Goal: Task Accomplishment & Management: Manage account settings

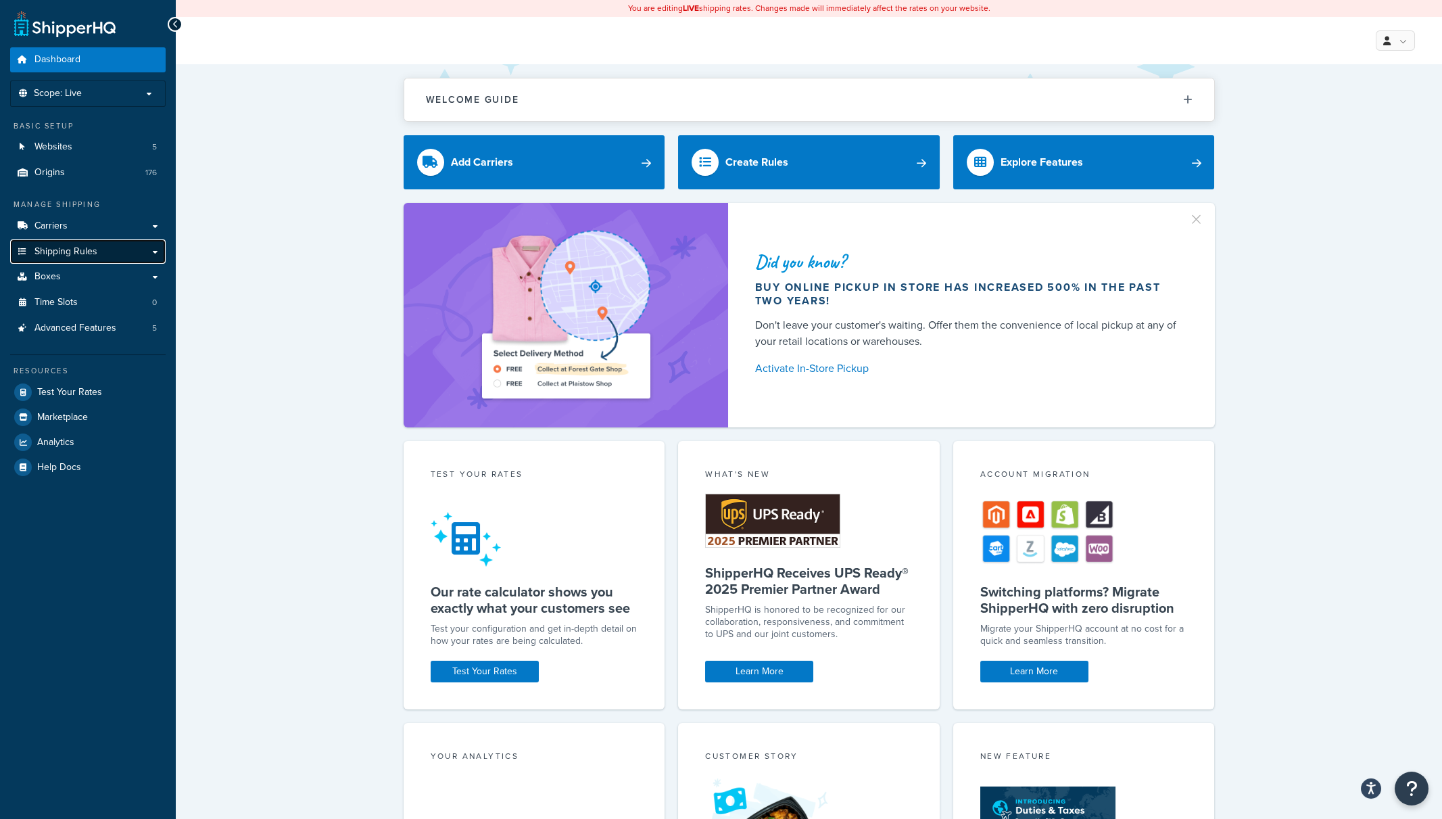
click at [93, 255] on span "Shipping Rules" at bounding box center [65, 251] width 63 height 11
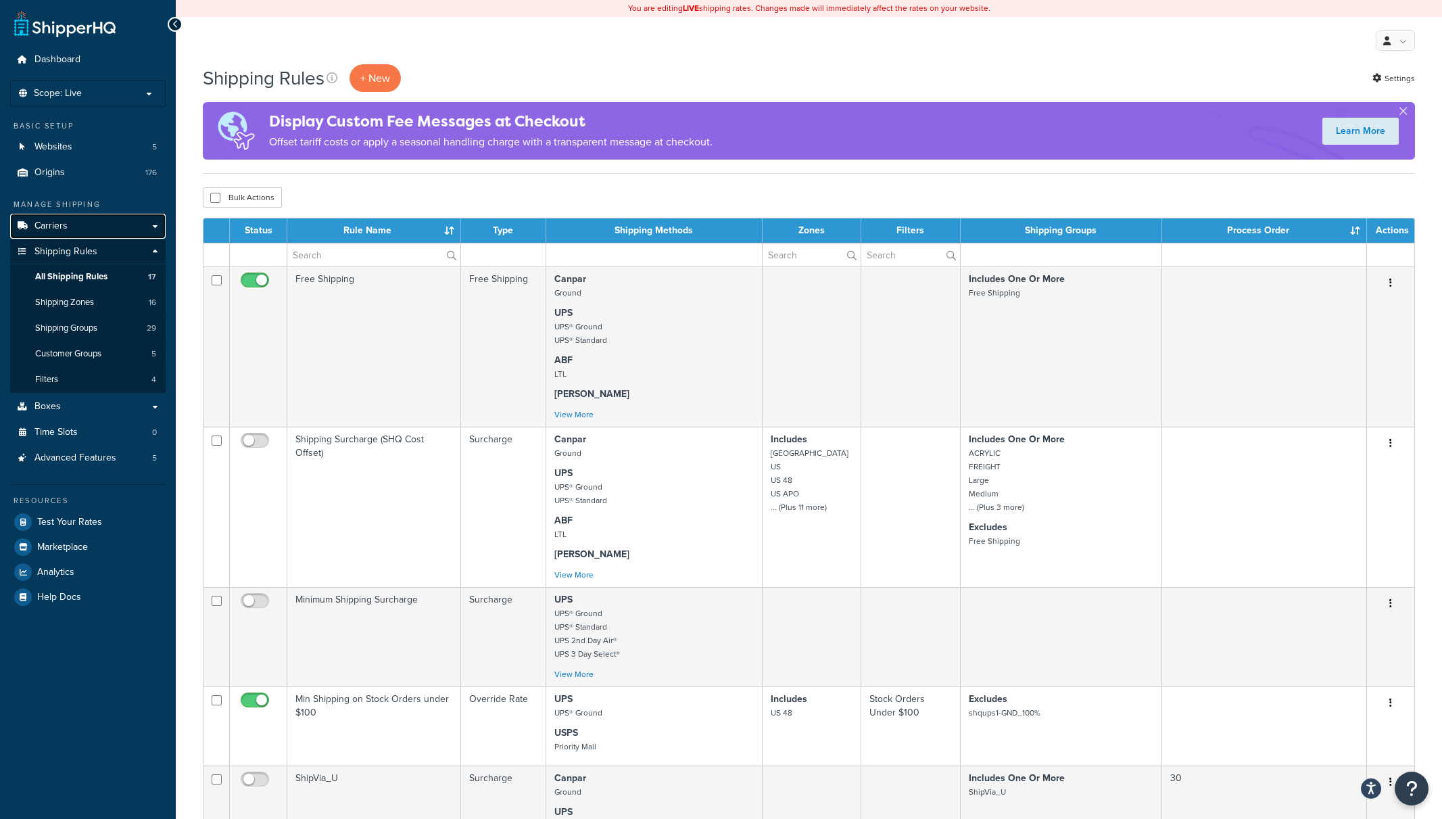
click at [60, 225] on span "Carriers" at bounding box center [50, 225] width 33 height 11
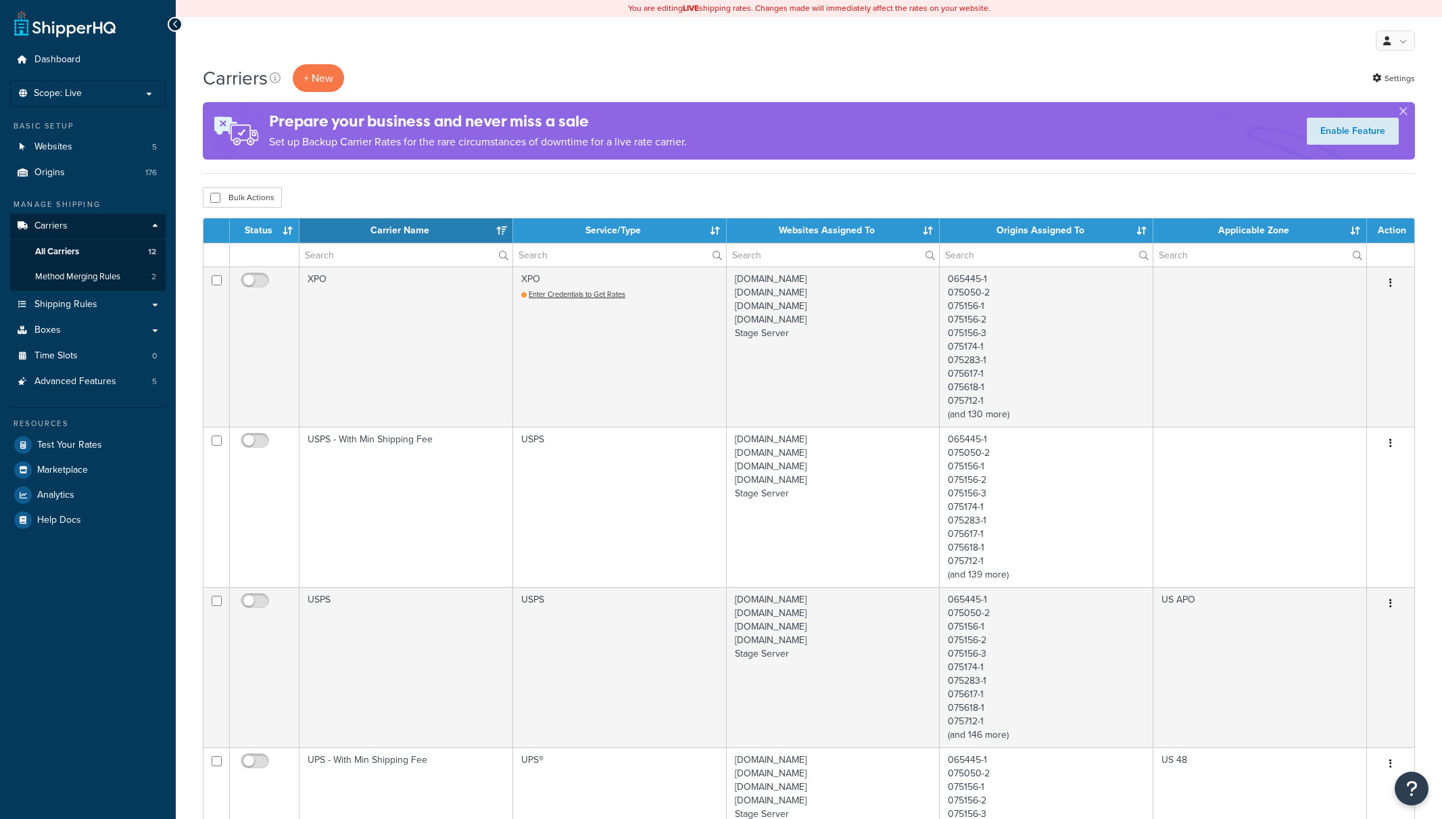
select select "15"
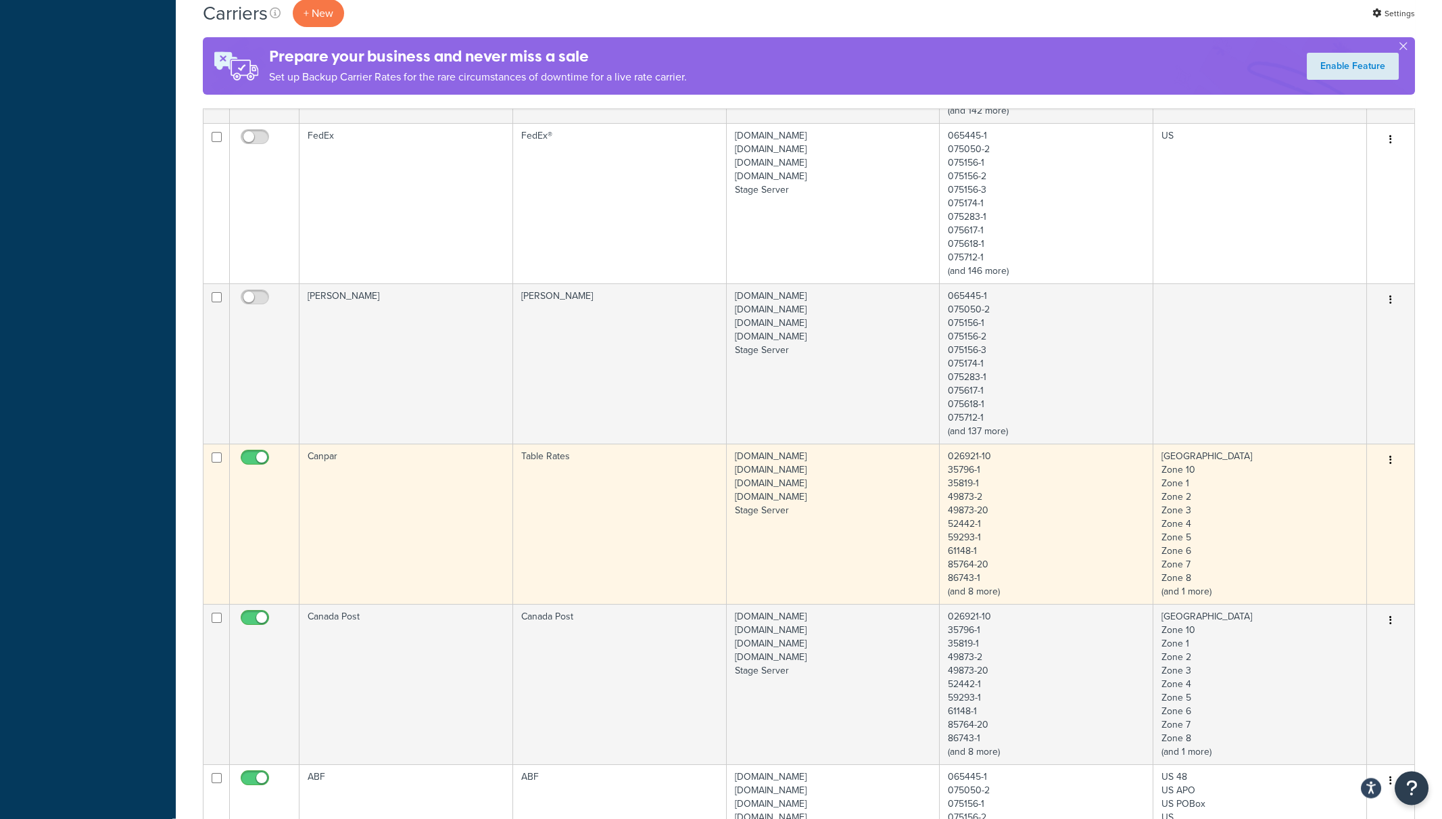
scroll to position [1271, 0]
click at [433, 512] on td "Canpar" at bounding box center [407, 518] width 214 height 160
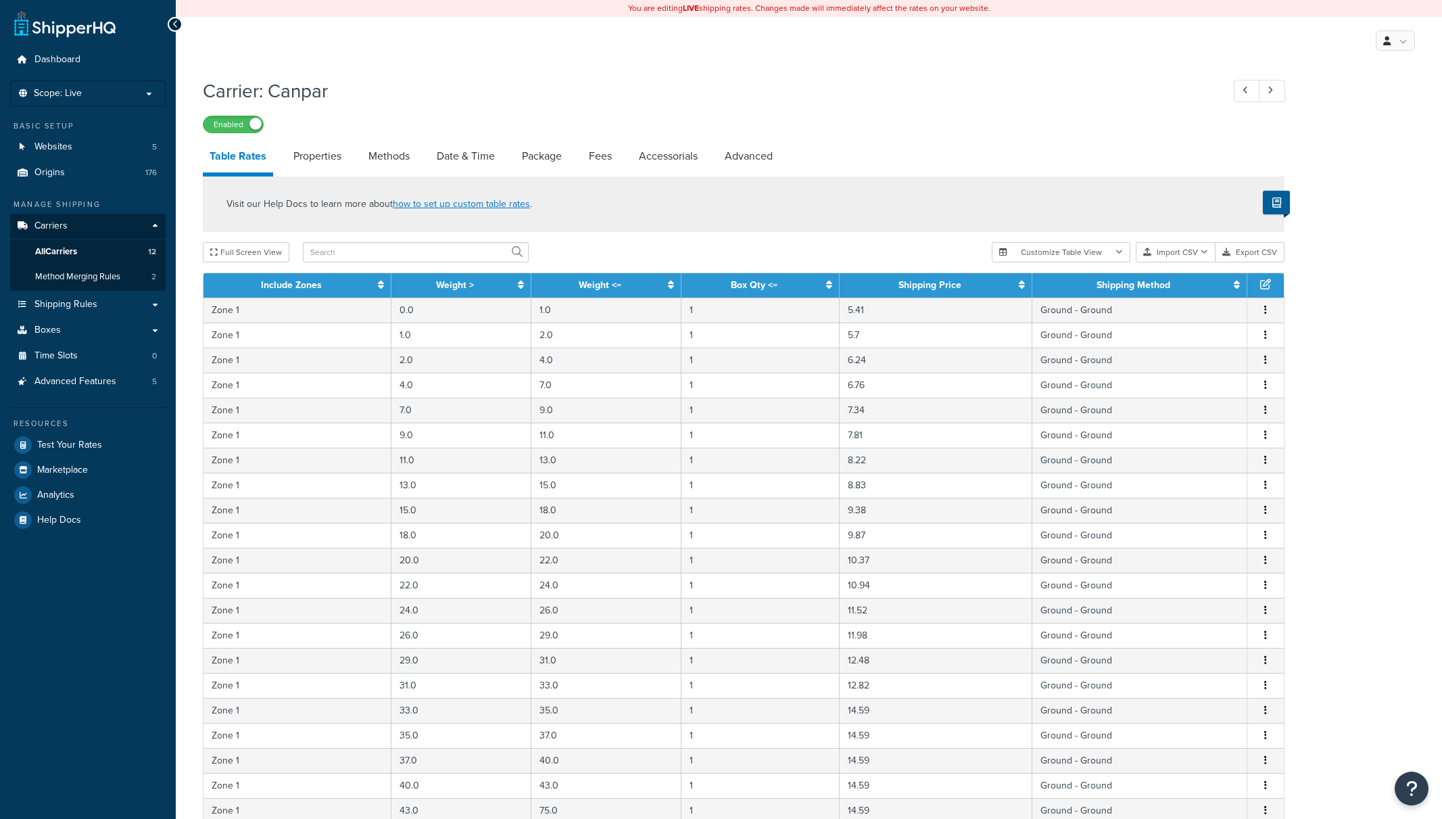
select select "25"
click at [318, 155] on link "Properties" at bounding box center [318, 156] width 62 height 32
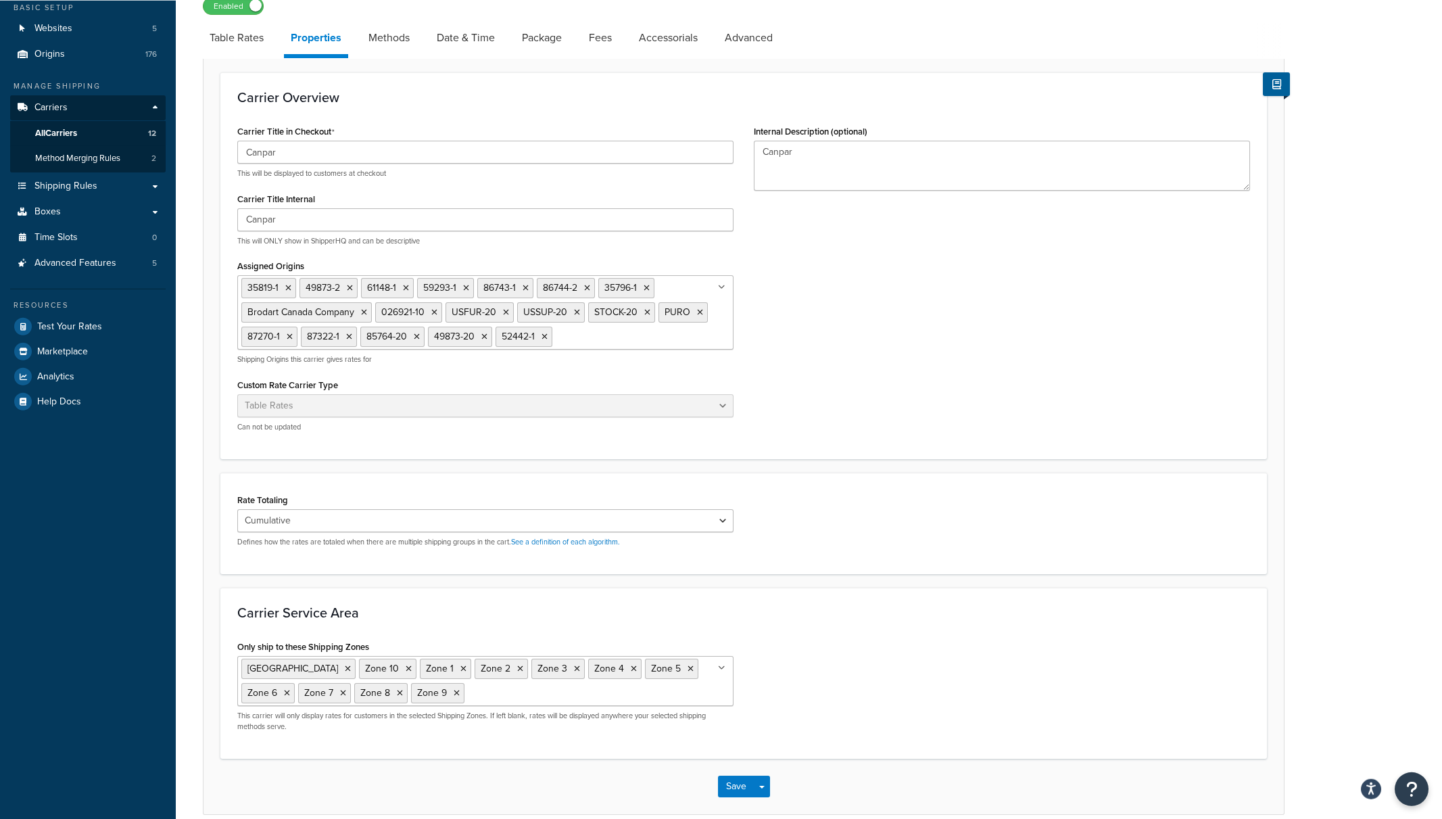
scroll to position [141, 0]
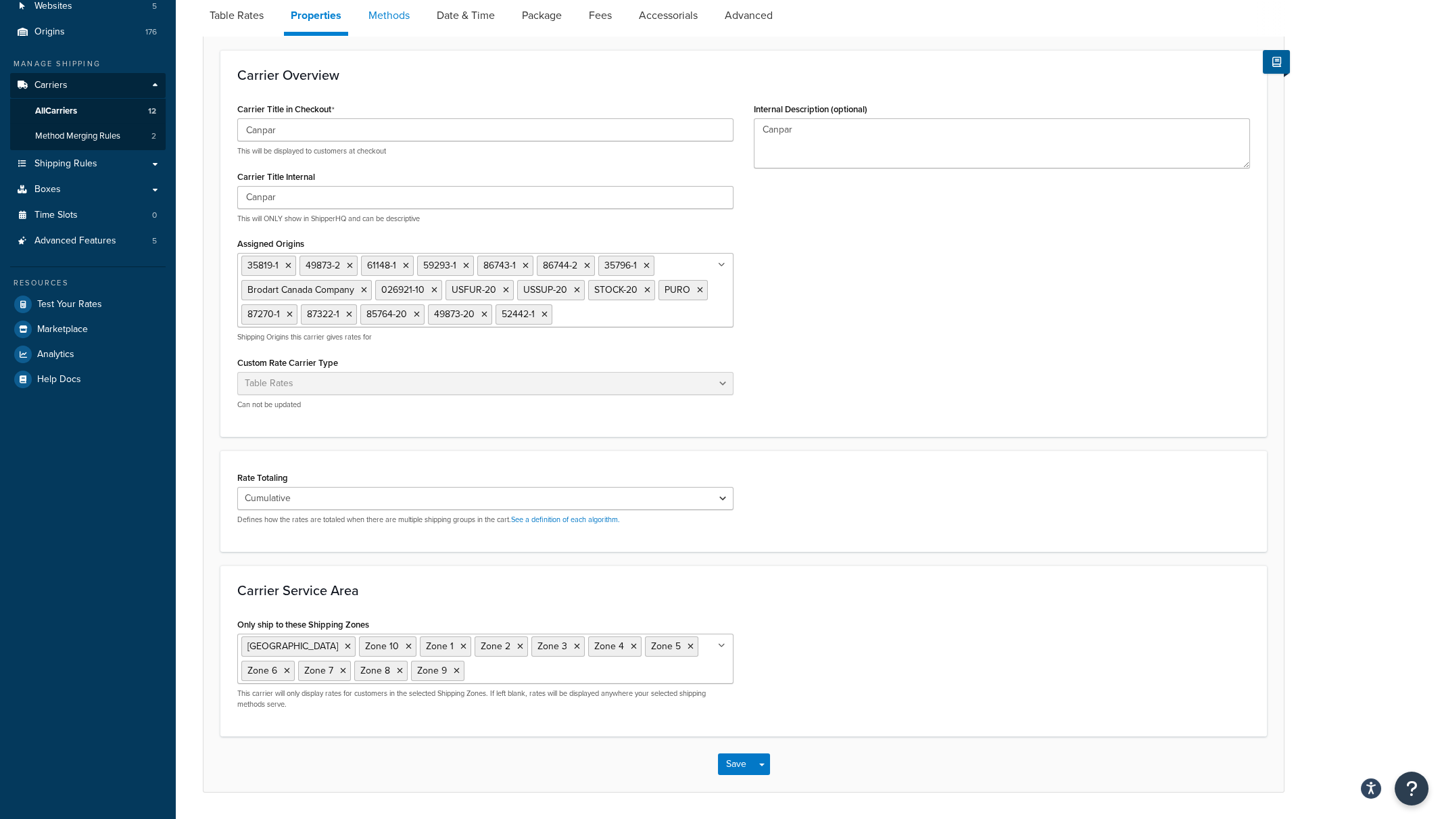
click at [388, 16] on link "Methods" at bounding box center [389, 15] width 55 height 32
select select "25"
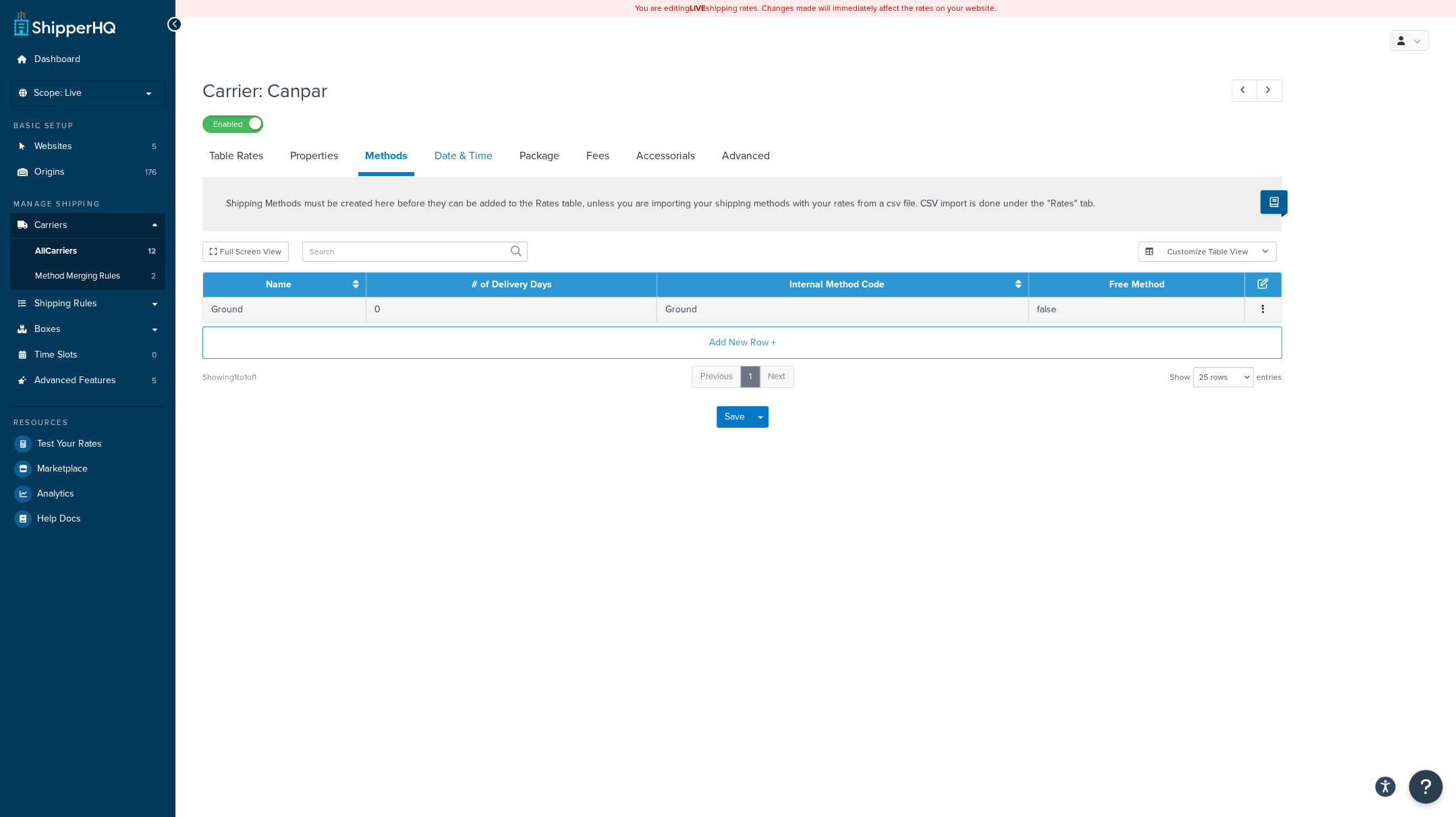
click at [459, 154] on link "Date & Time" at bounding box center [464, 156] width 72 height 32
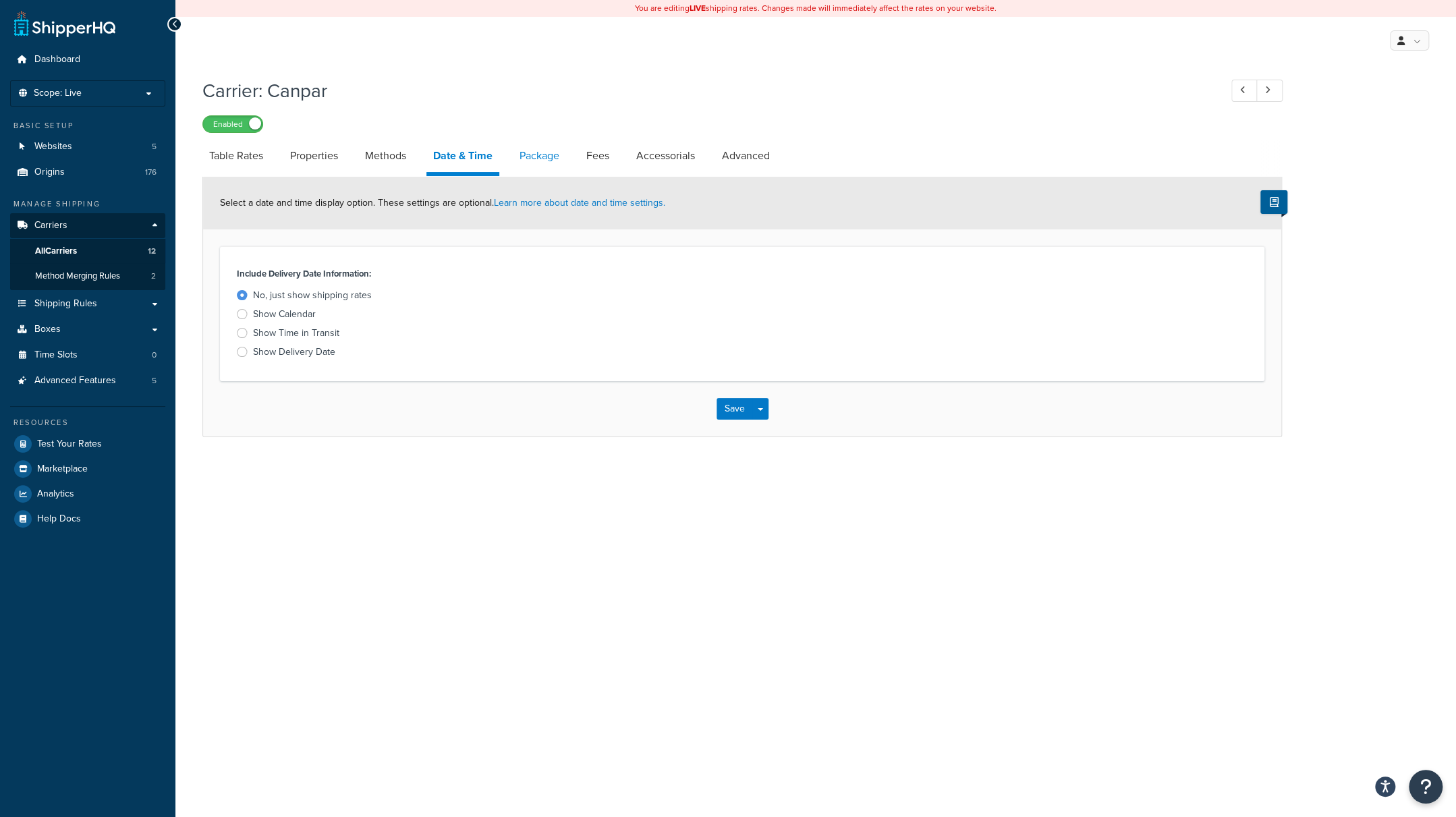
click at [558, 152] on link "Package" at bounding box center [539, 156] width 53 height 32
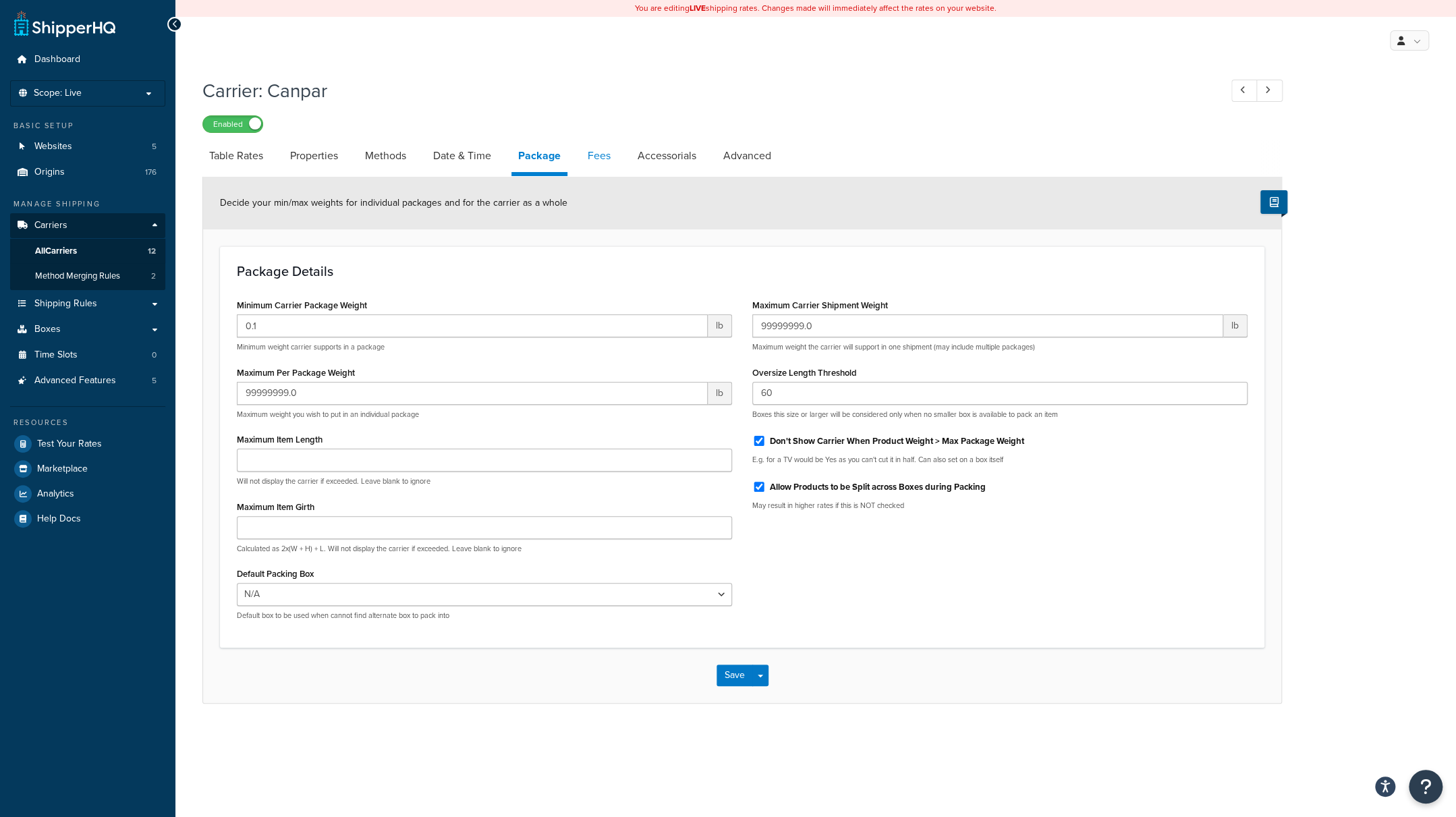
click at [608, 160] on link "Fees" at bounding box center [599, 156] width 37 height 32
select select "AFTER"
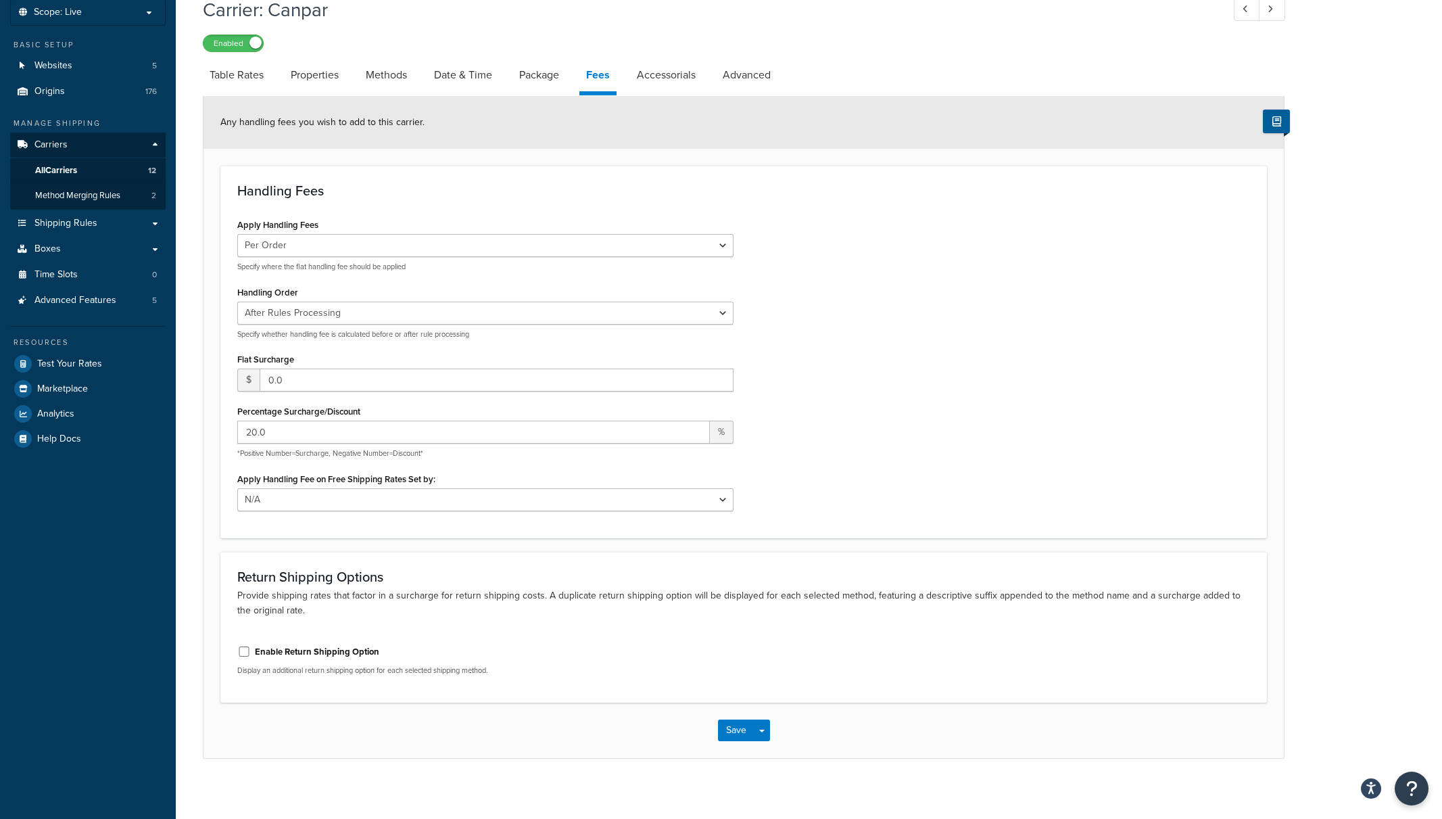
scroll to position [90, 0]
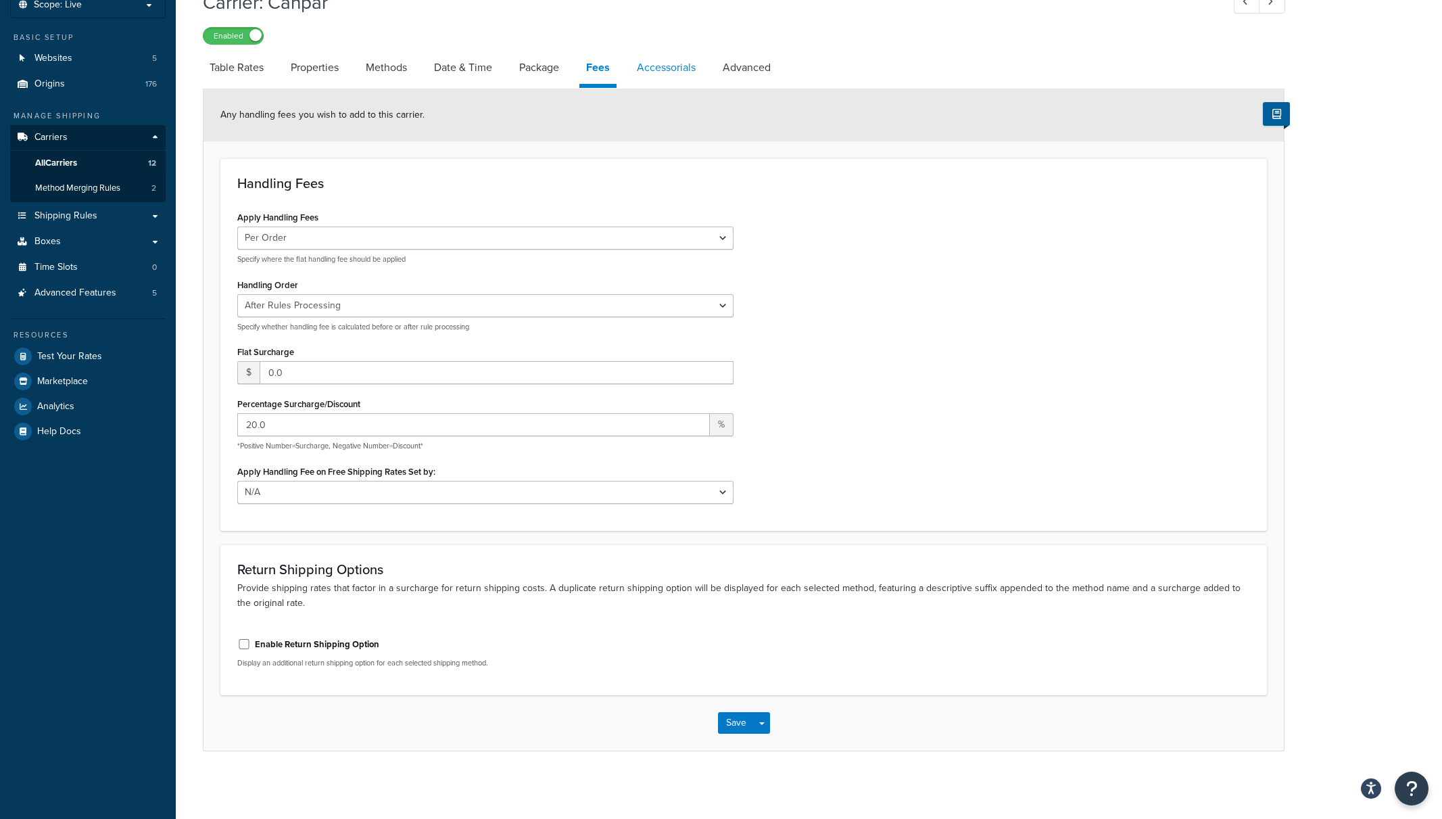
click at [673, 70] on link "Accessorials" at bounding box center [666, 67] width 72 height 32
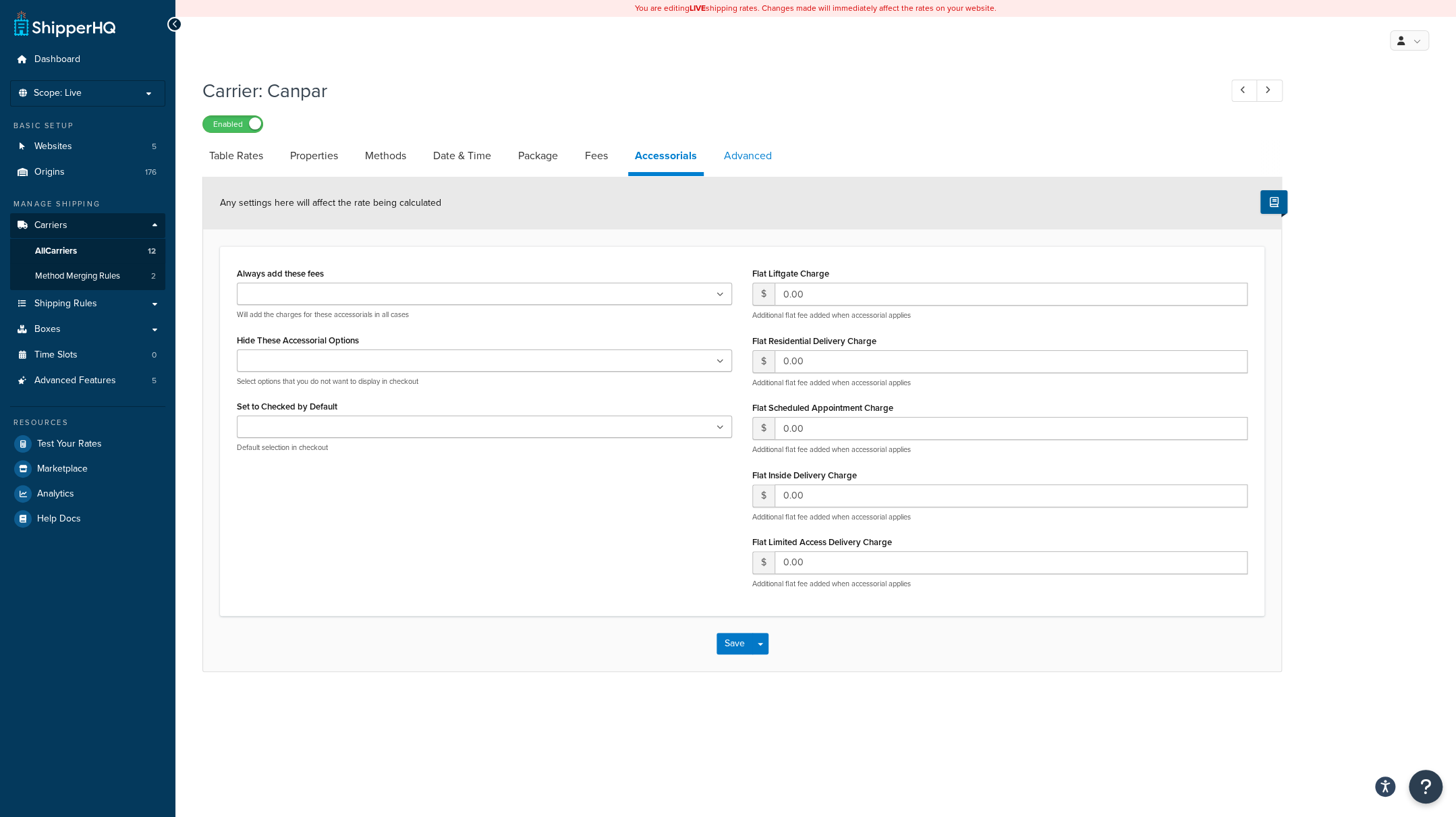
click at [744, 154] on link "Advanced" at bounding box center [748, 156] width 62 height 32
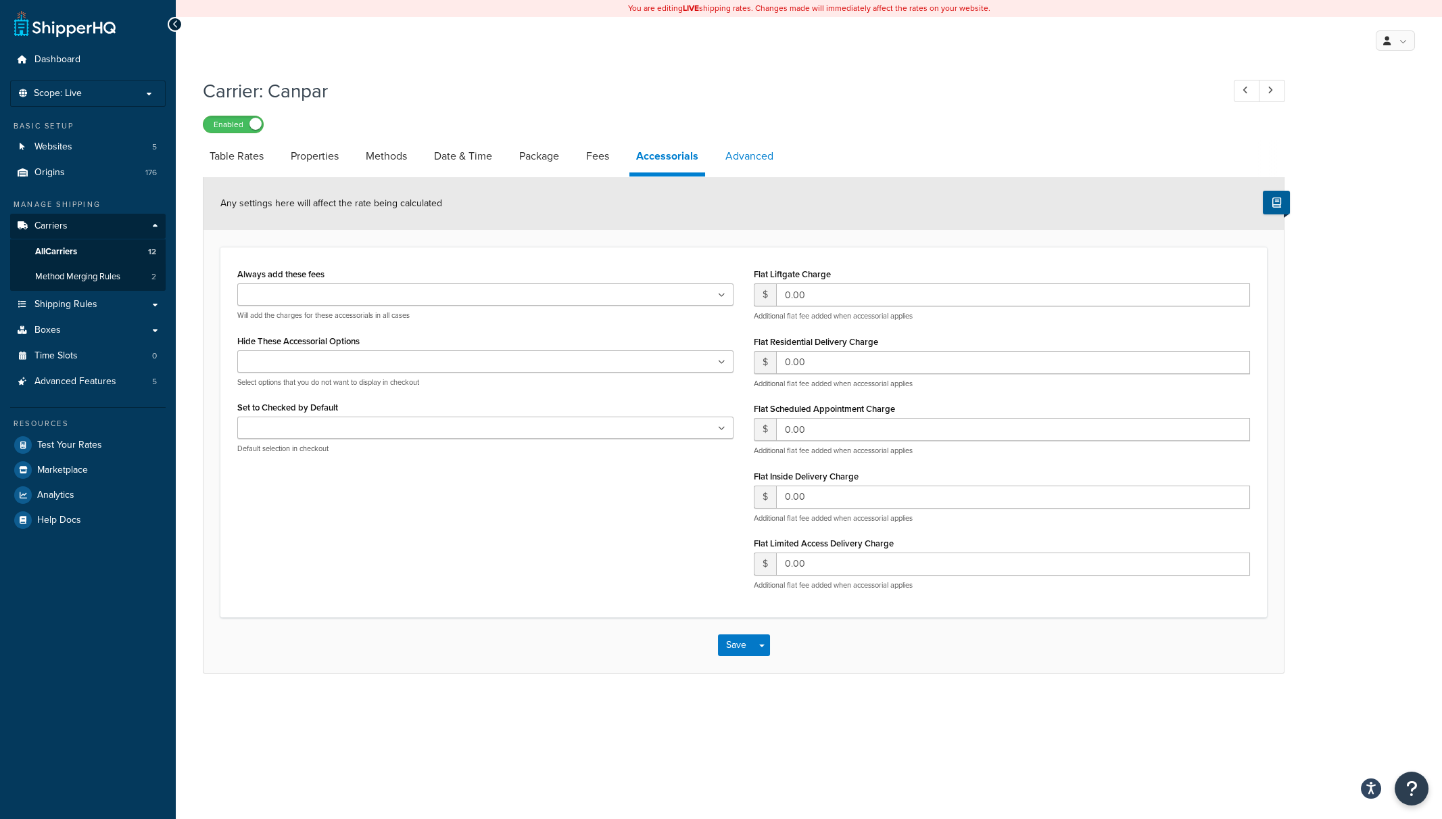
select select "false"
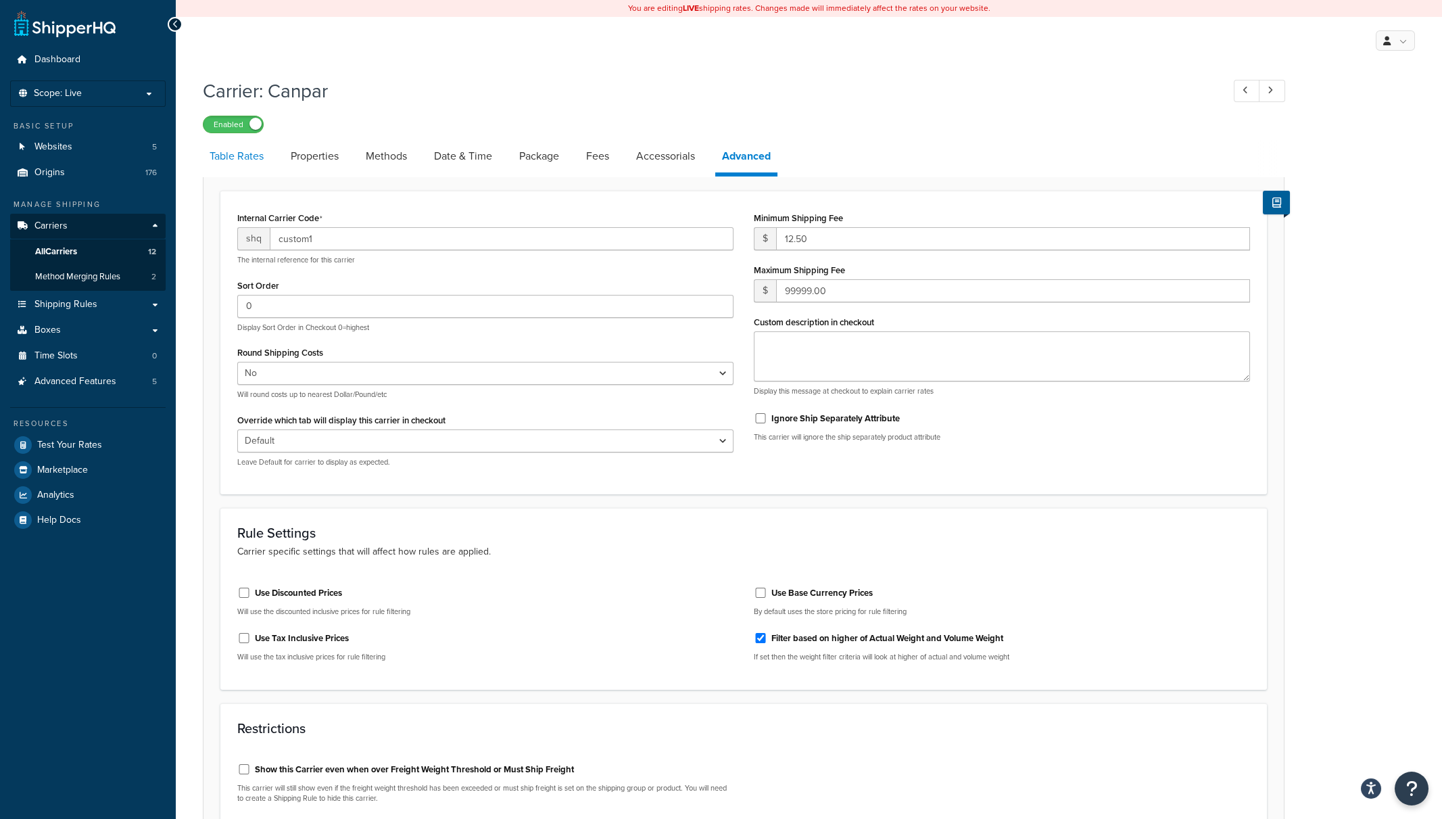
click at [231, 156] on link "Table Rates" at bounding box center [237, 156] width 68 height 32
select select "25"
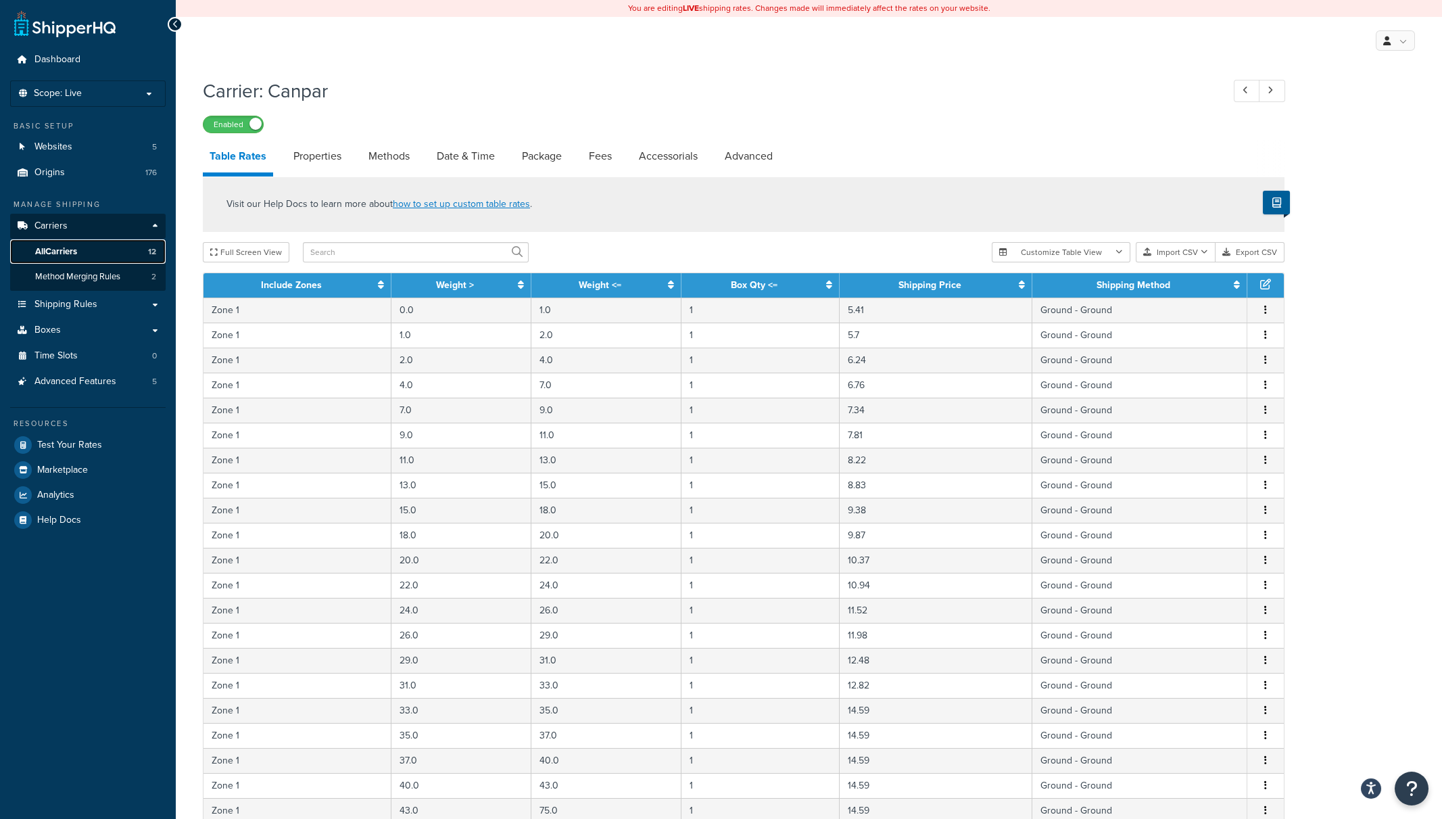
click at [49, 248] on span "All Carriers" at bounding box center [56, 251] width 42 height 11
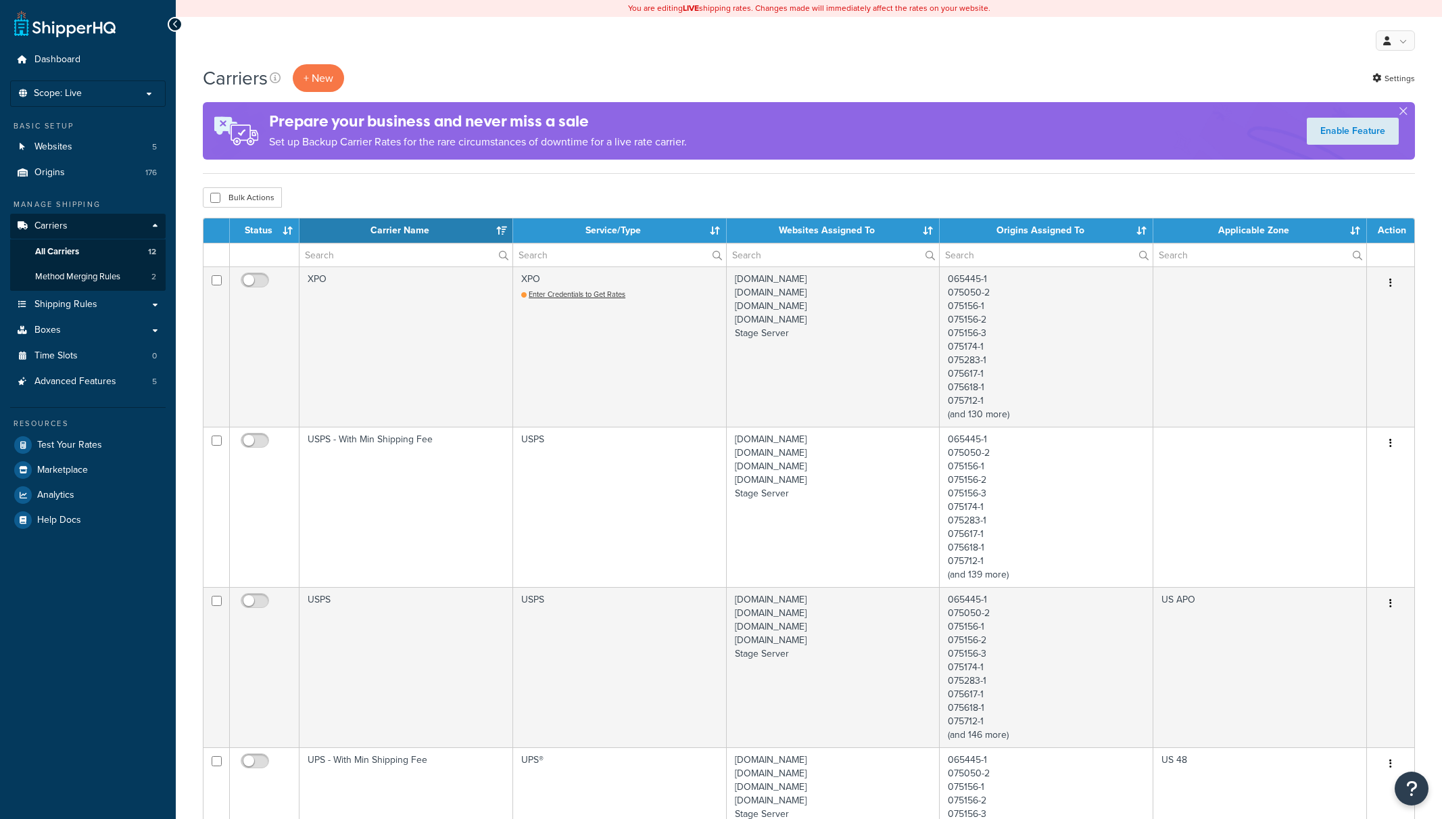
select select "15"
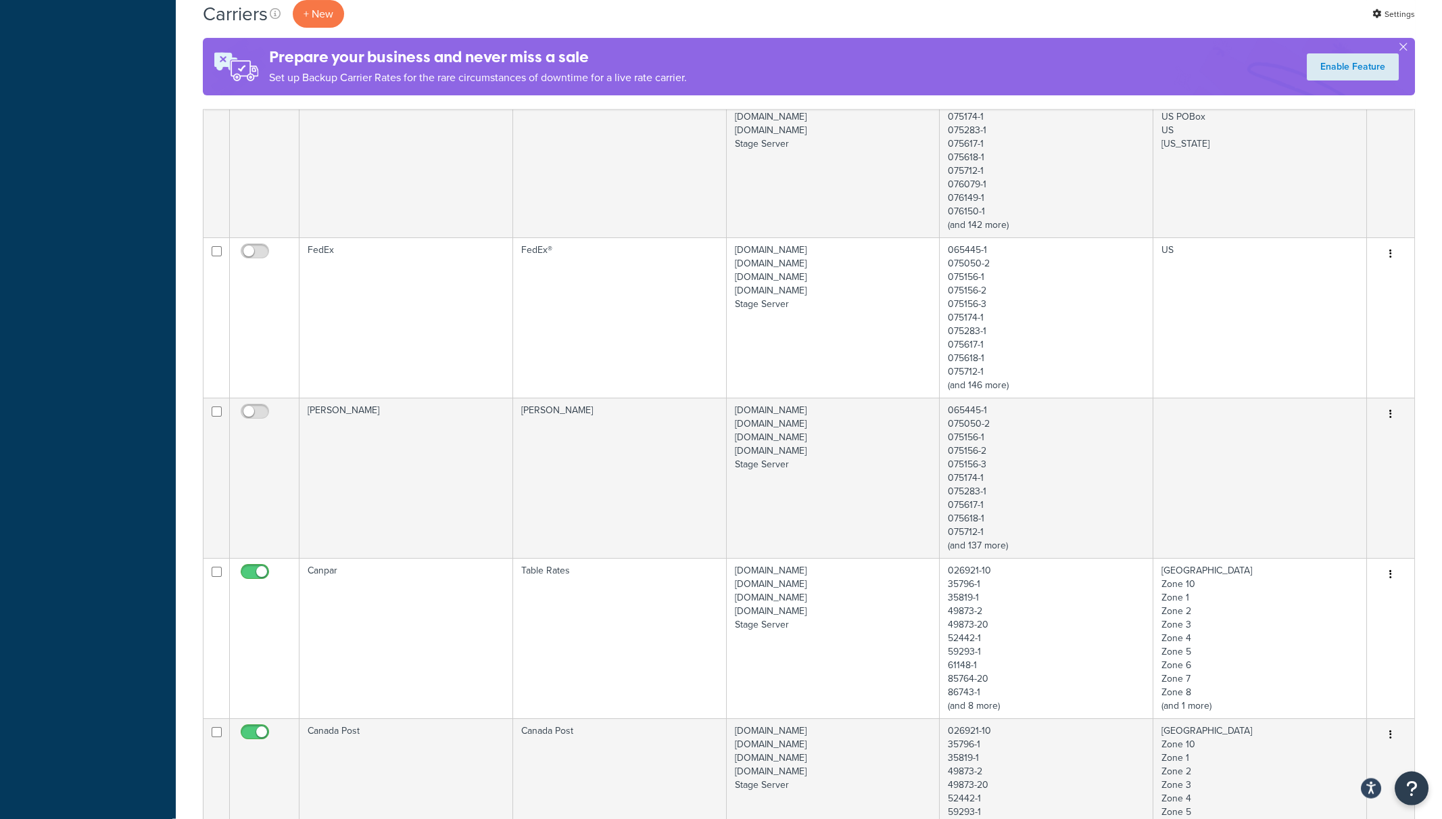
scroll to position [1200, 0]
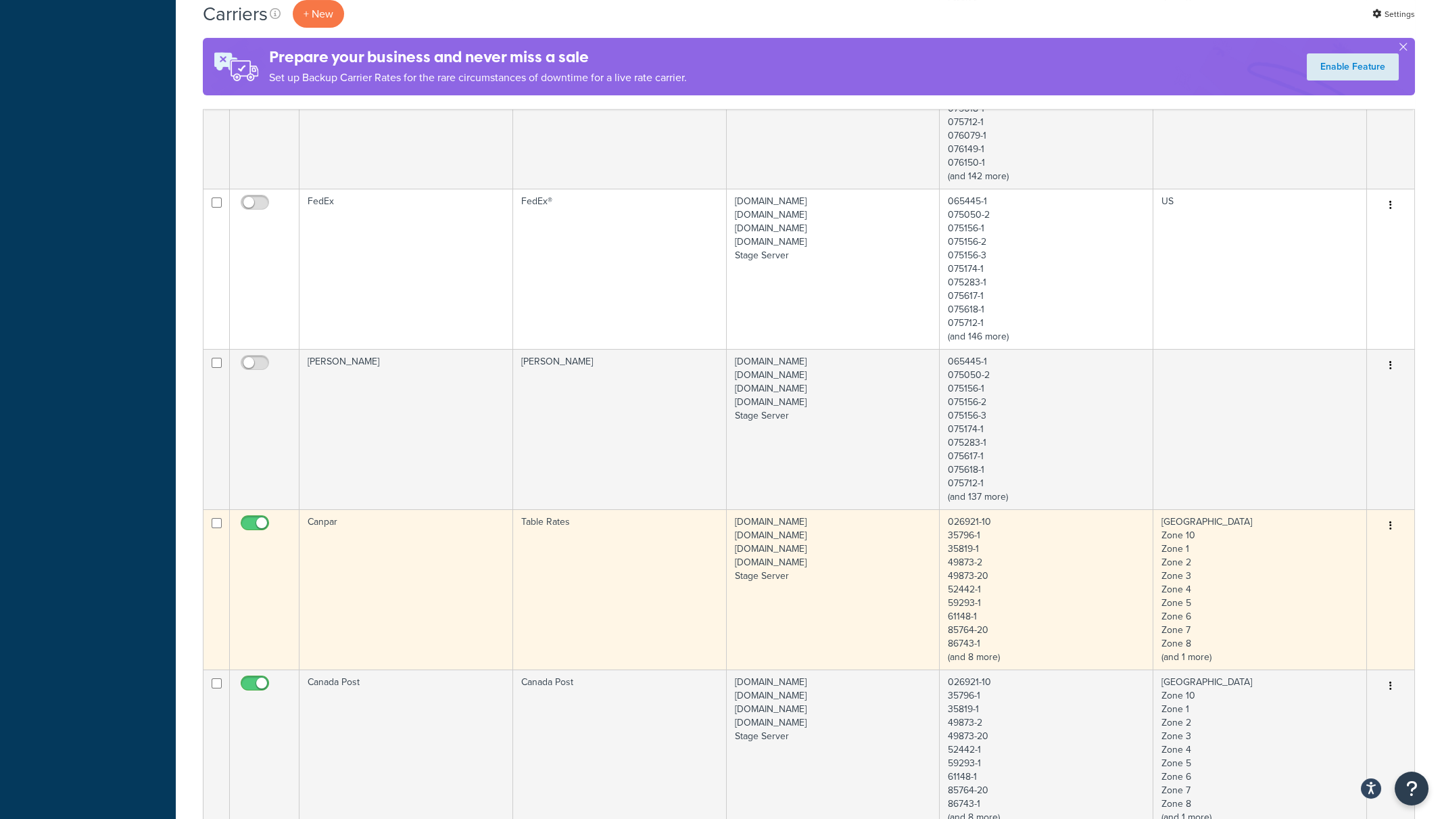
click at [636, 573] on td "Table Rates" at bounding box center [620, 589] width 214 height 160
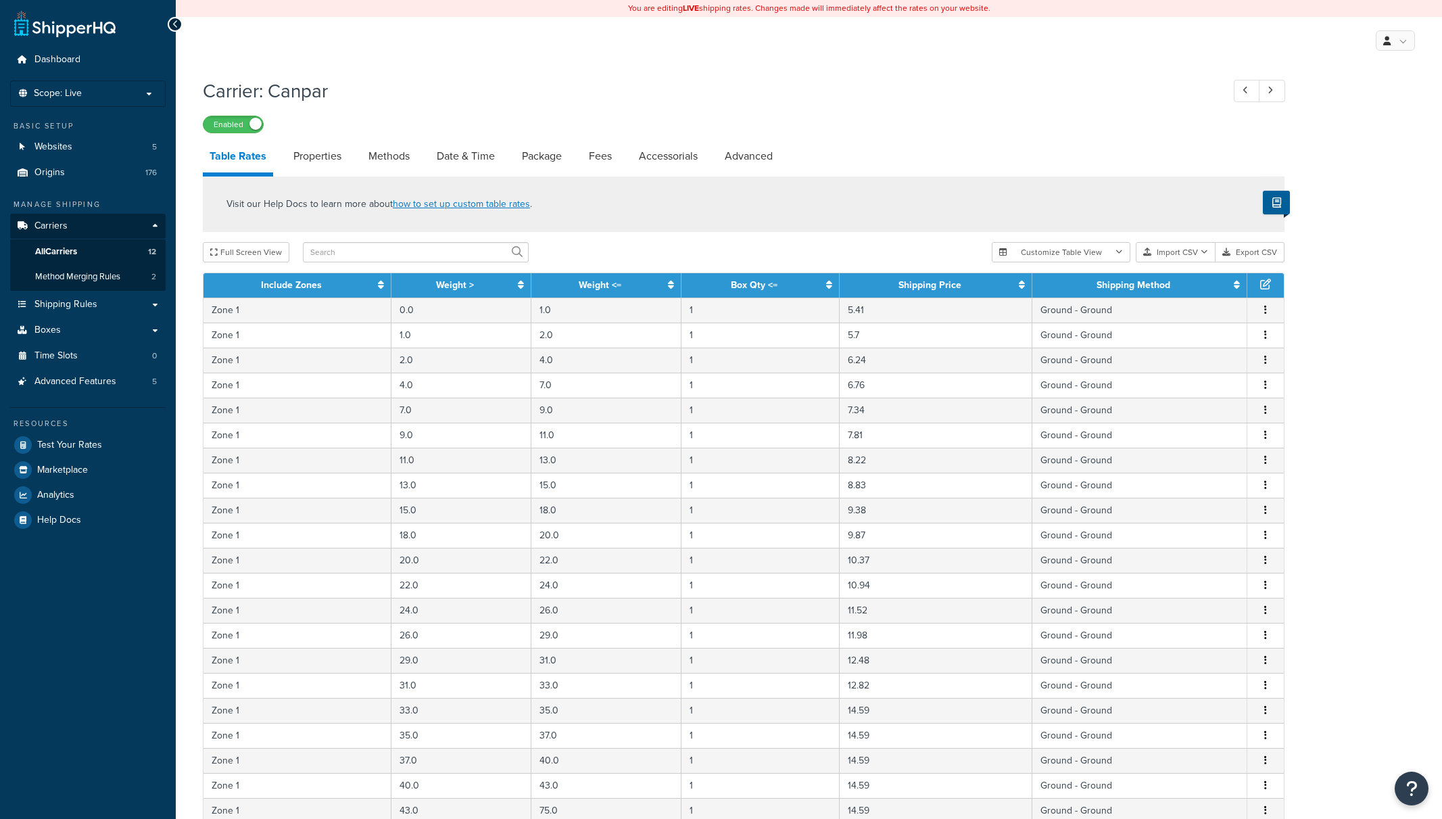
select select "25"
click at [314, 160] on link "Properties" at bounding box center [318, 156] width 62 height 32
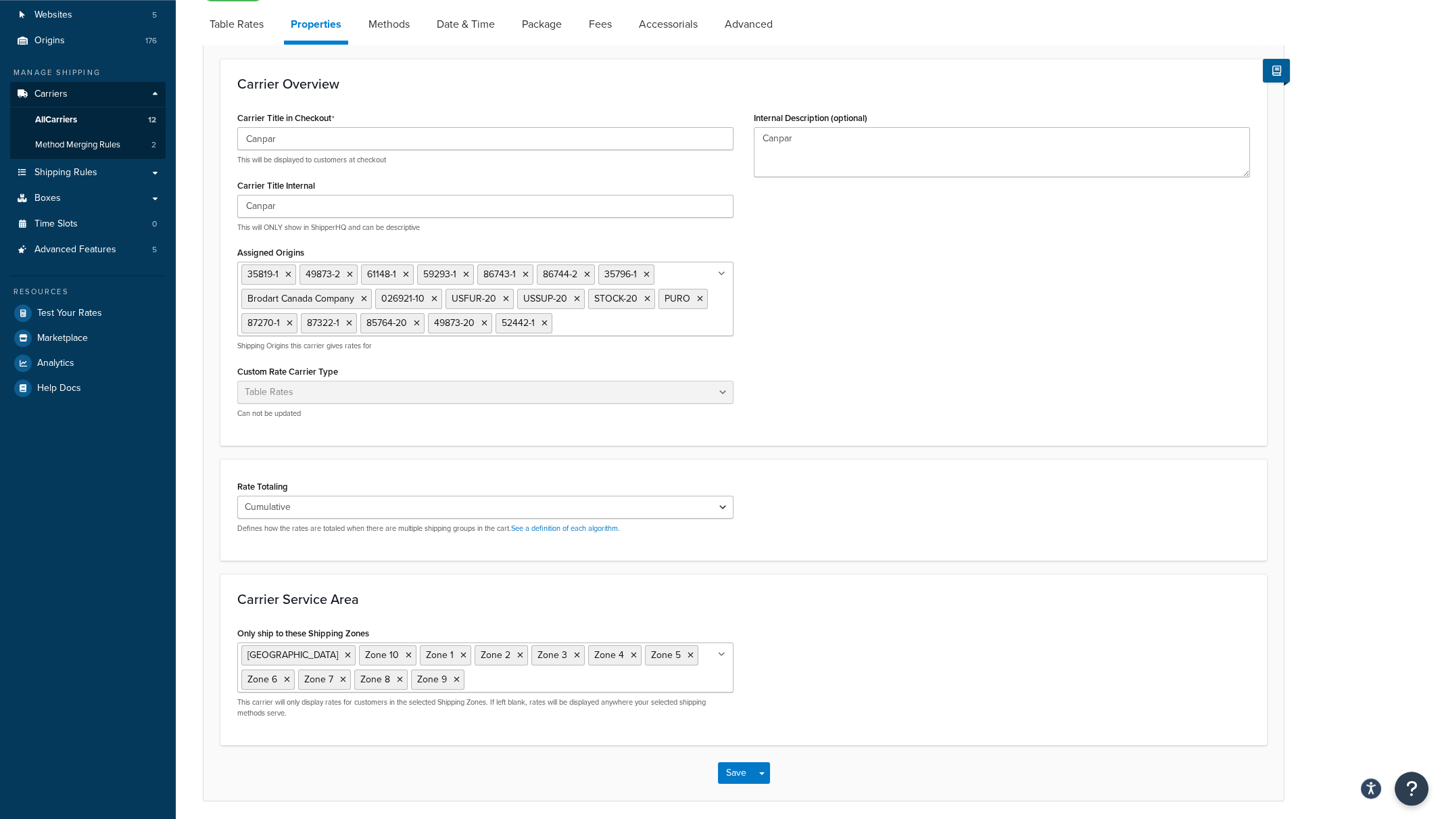
scroll to position [68, 0]
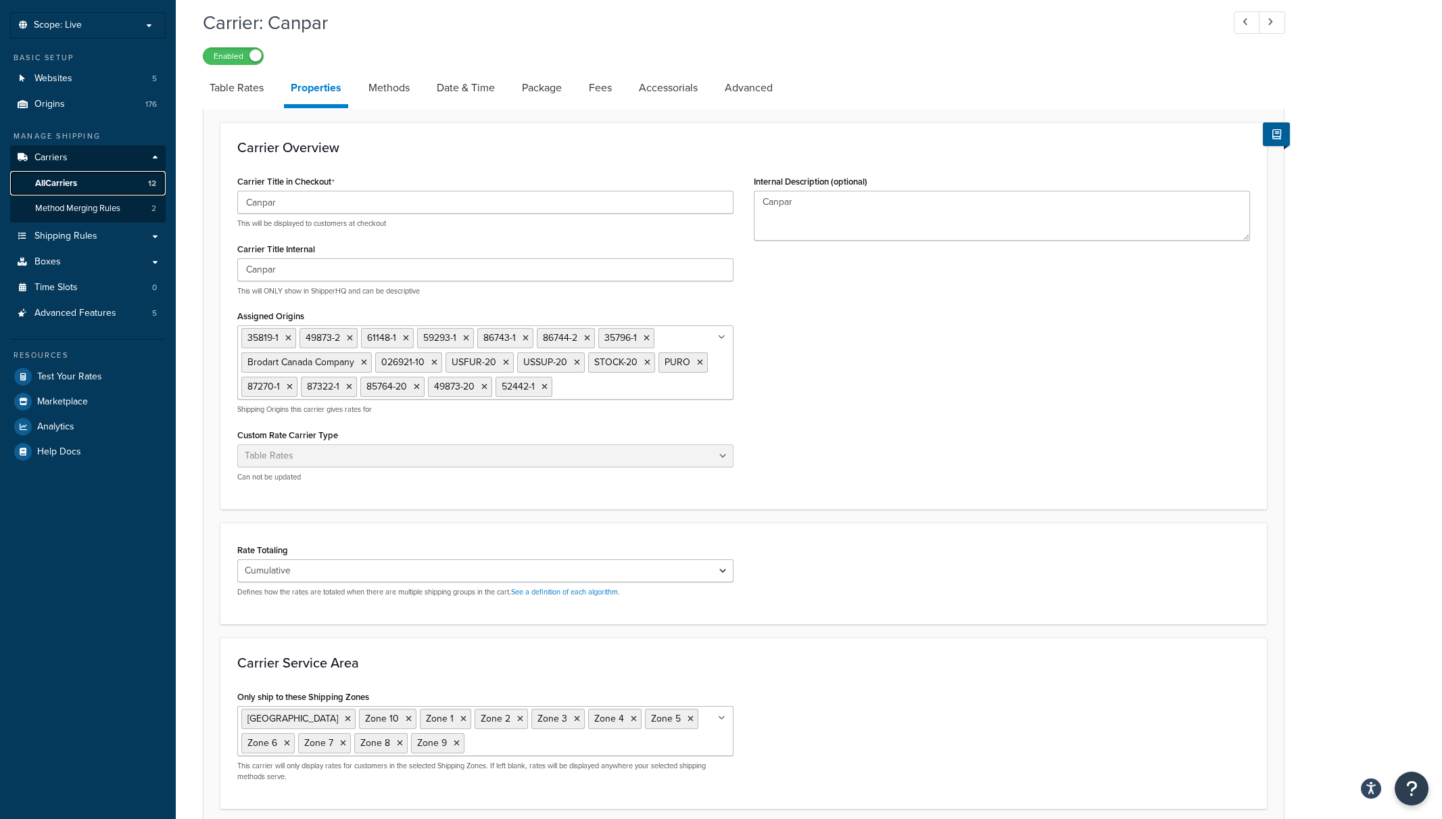
click at [66, 183] on span "All Carriers" at bounding box center [56, 183] width 42 height 11
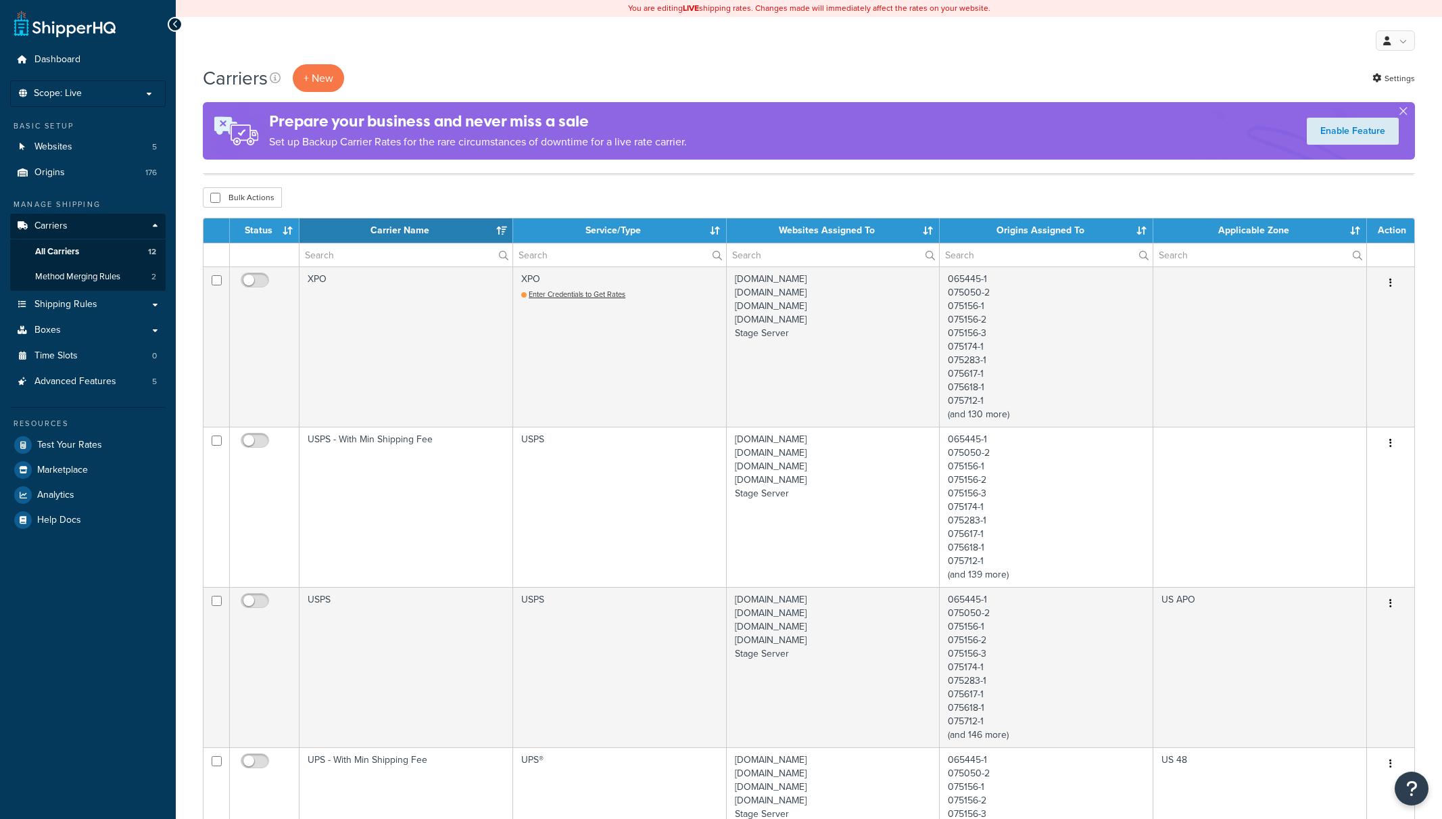
select select "15"
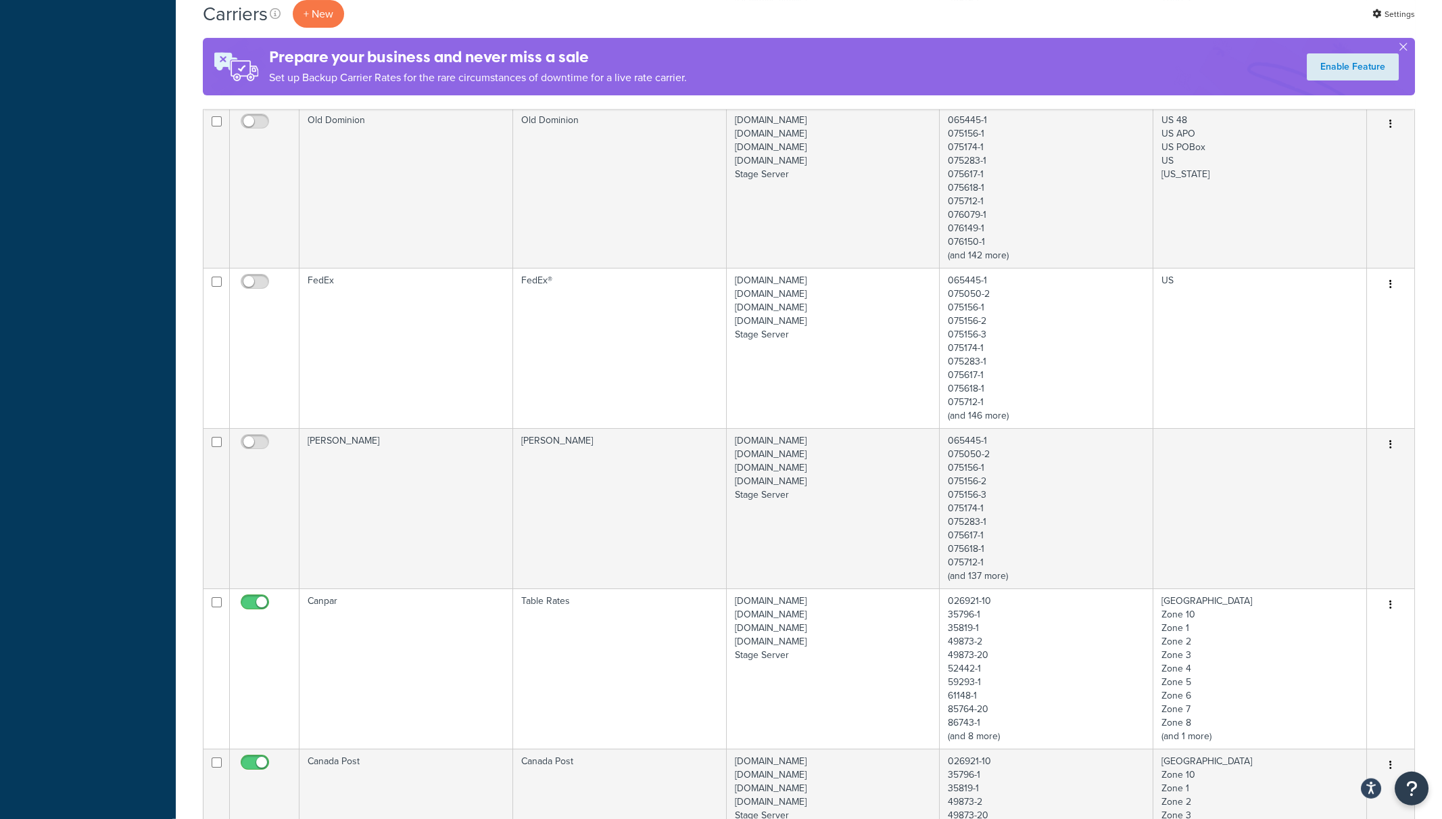
scroll to position [1200, 0]
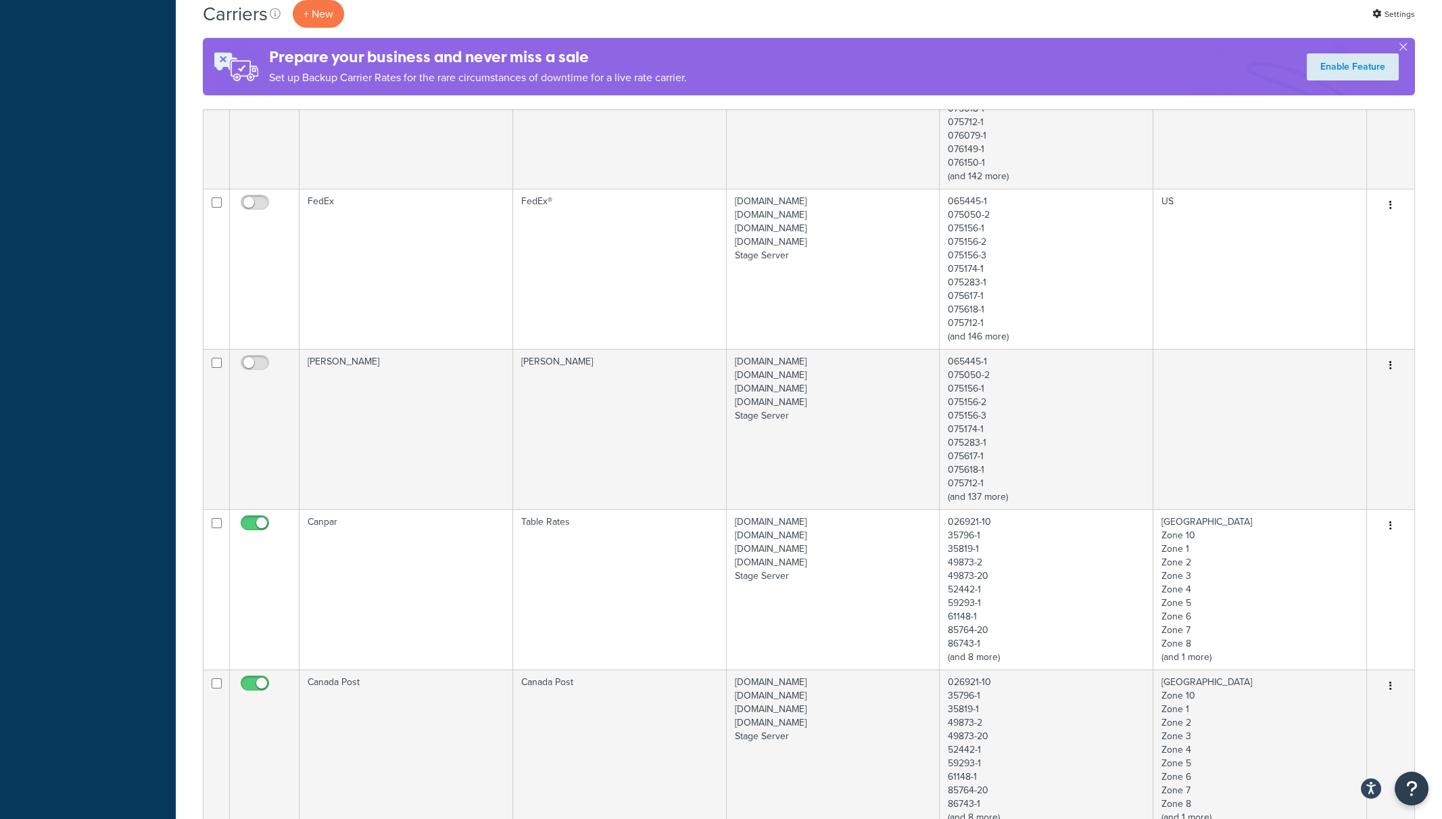
click at [92, 225] on div "Dashboard Scope: Live Development Integration Test Basic Setup Websites 5 Origi…" at bounding box center [88, 95] width 176 height 2591
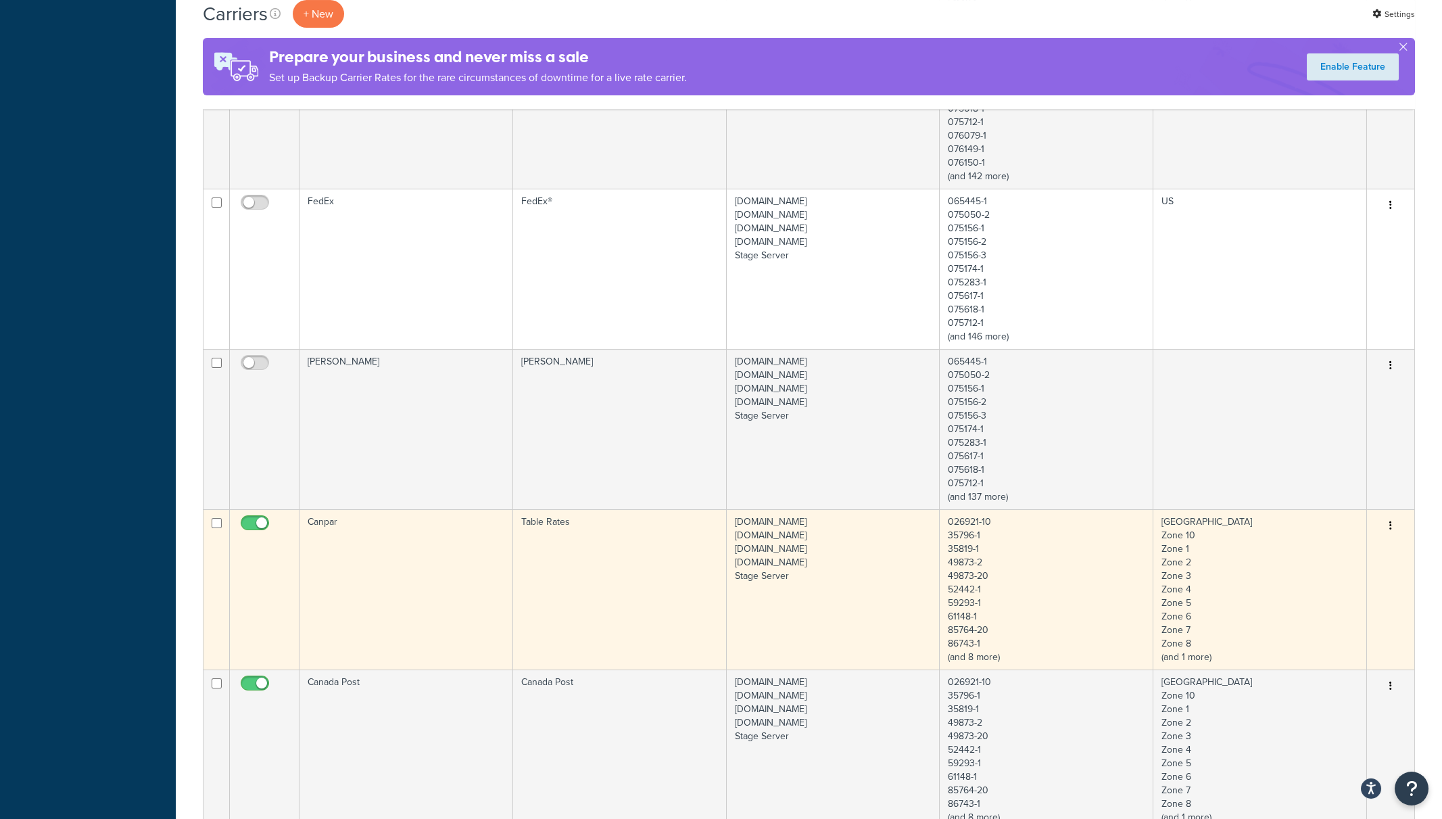
click at [841, 584] on td "[DOMAIN_NAME] [DOMAIN_NAME] [DOMAIN_NAME] [DOMAIN_NAME] Stage Server" at bounding box center [834, 589] width 214 height 160
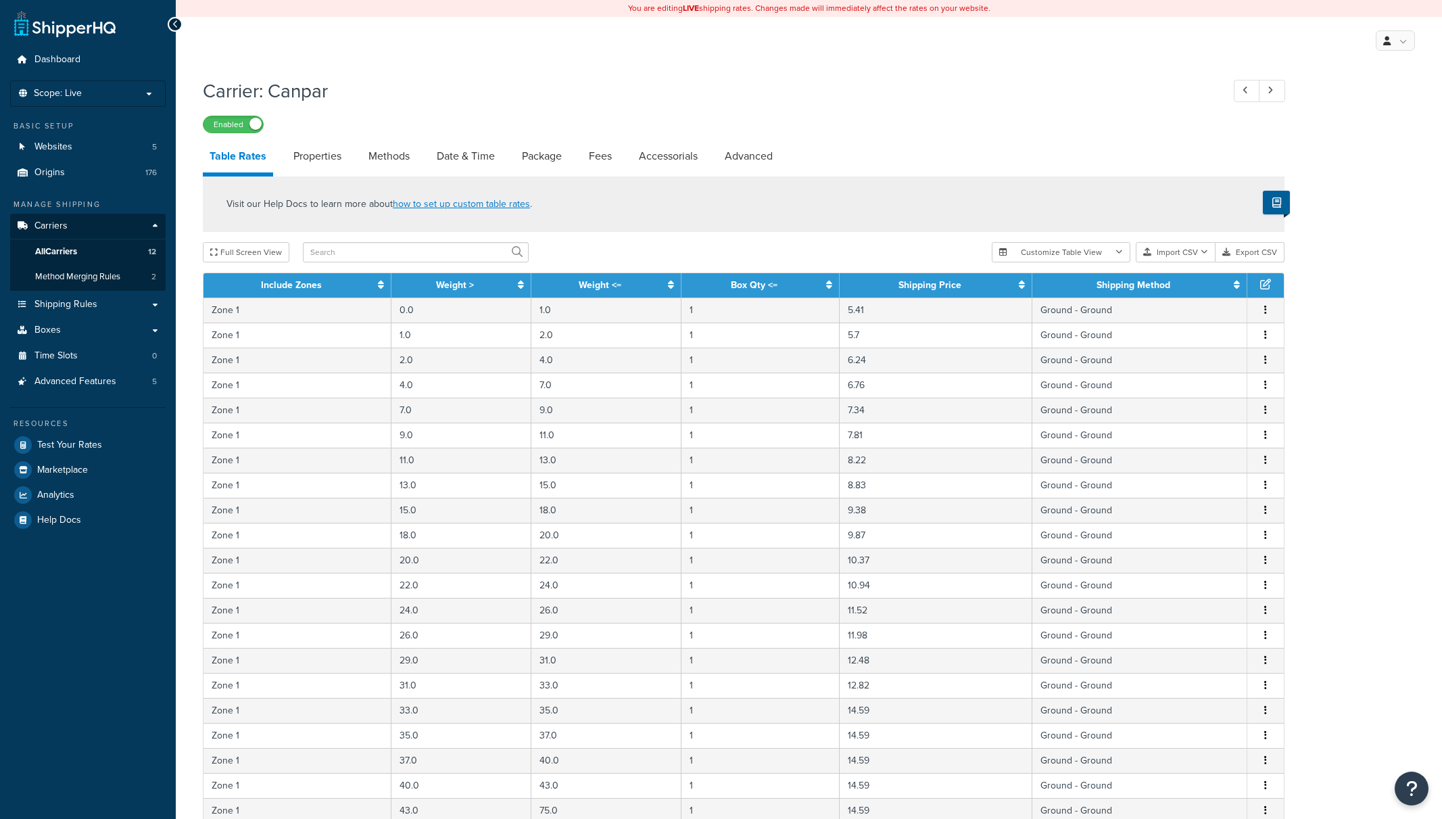
select select "25"
click at [329, 151] on link "Properties" at bounding box center [318, 156] width 62 height 32
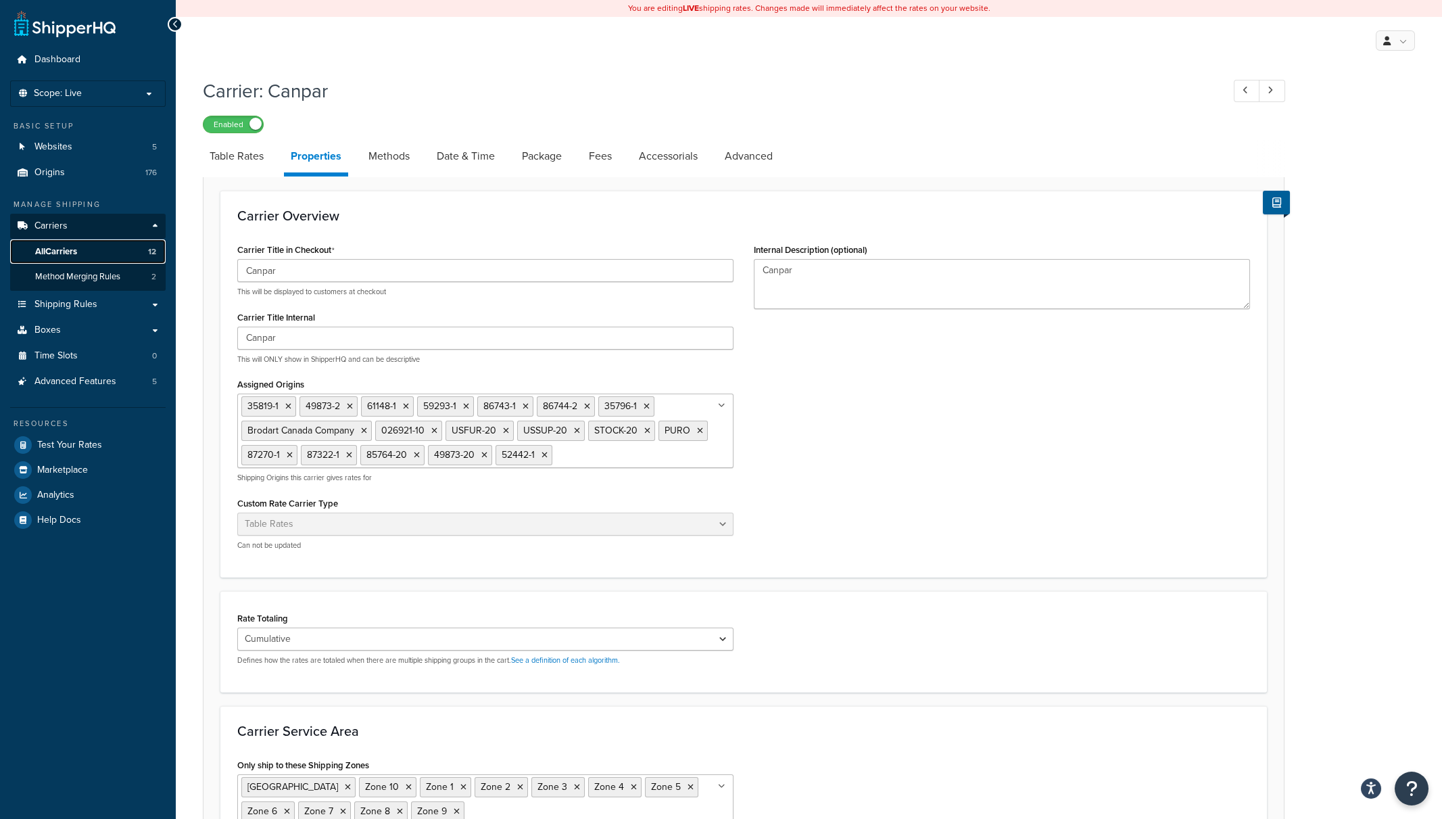
click at [61, 247] on span "All Carriers" at bounding box center [56, 251] width 42 height 11
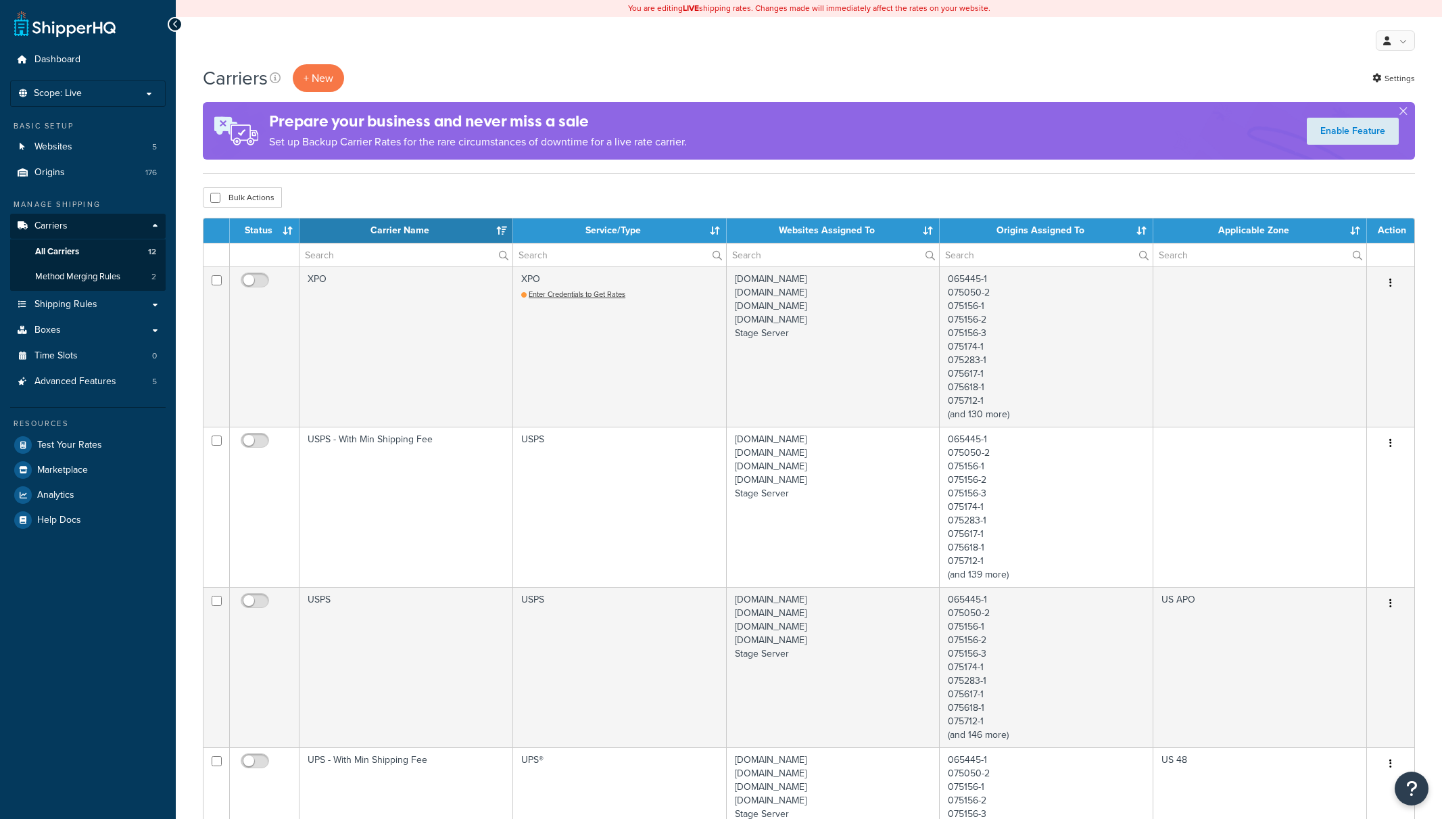
select select "15"
click at [272, 233] on th "Status" at bounding box center [265, 230] width 70 height 24
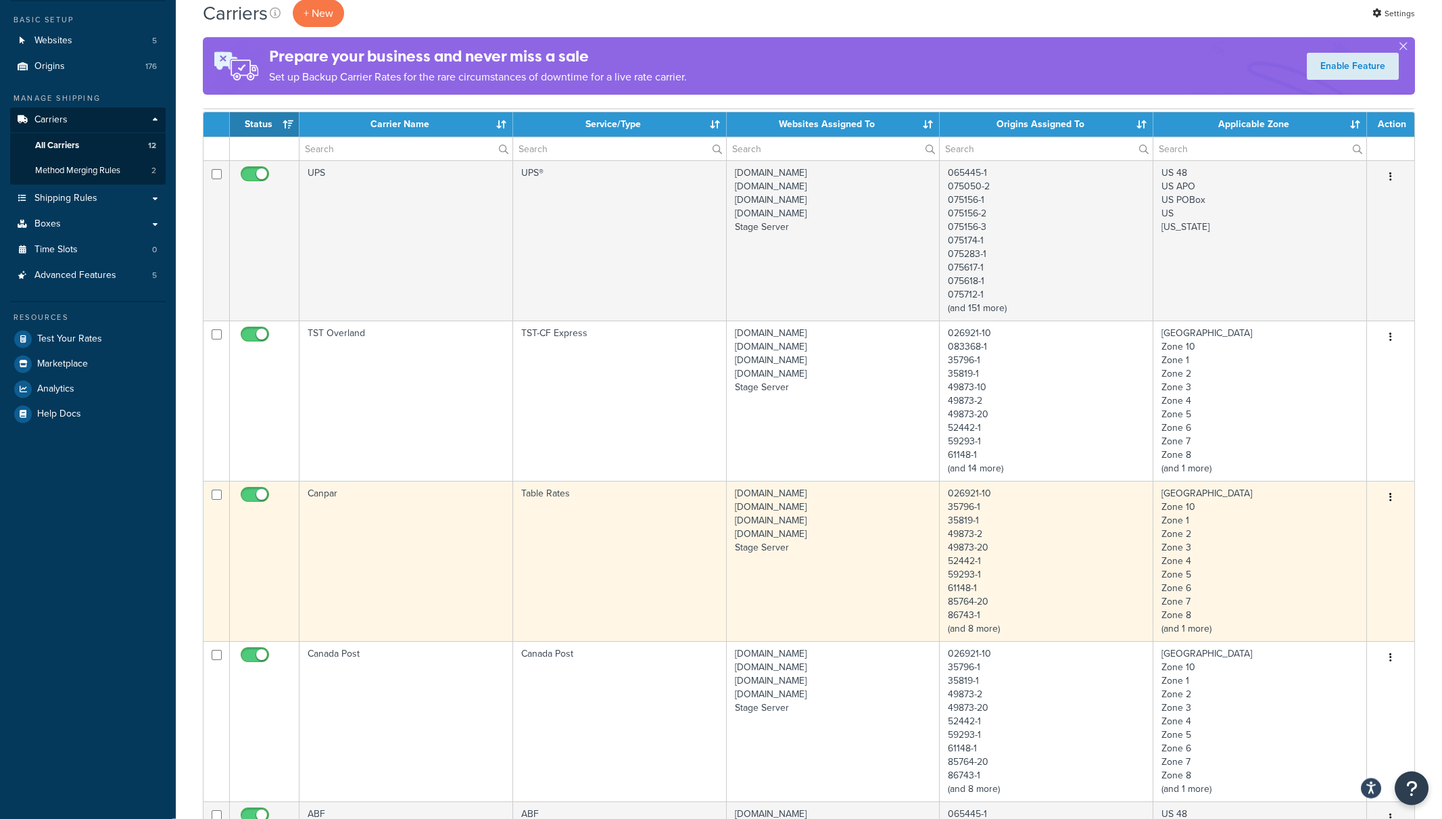
scroll to position [141, 0]
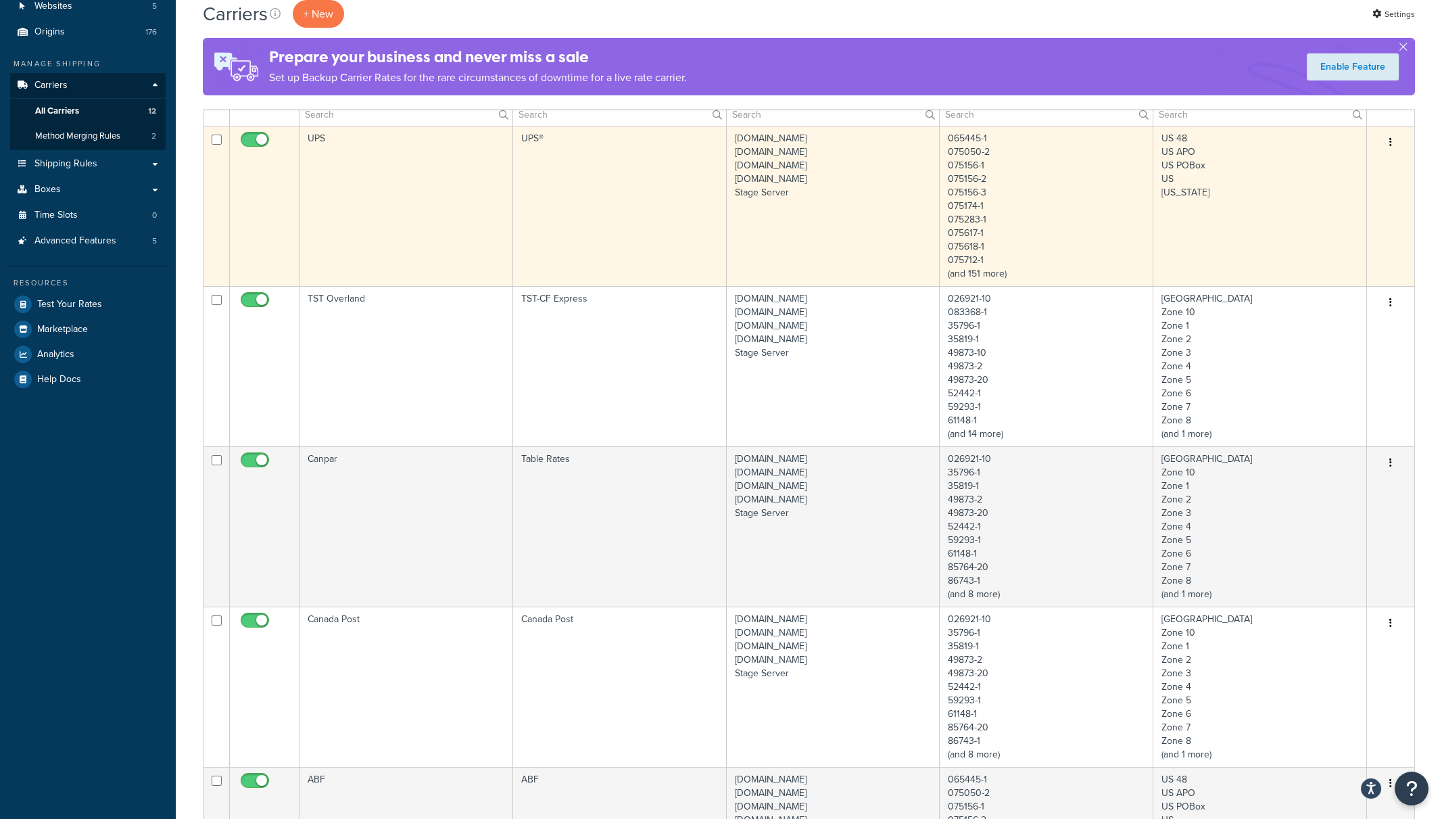
click at [347, 231] on td "UPS" at bounding box center [407, 206] width 214 height 160
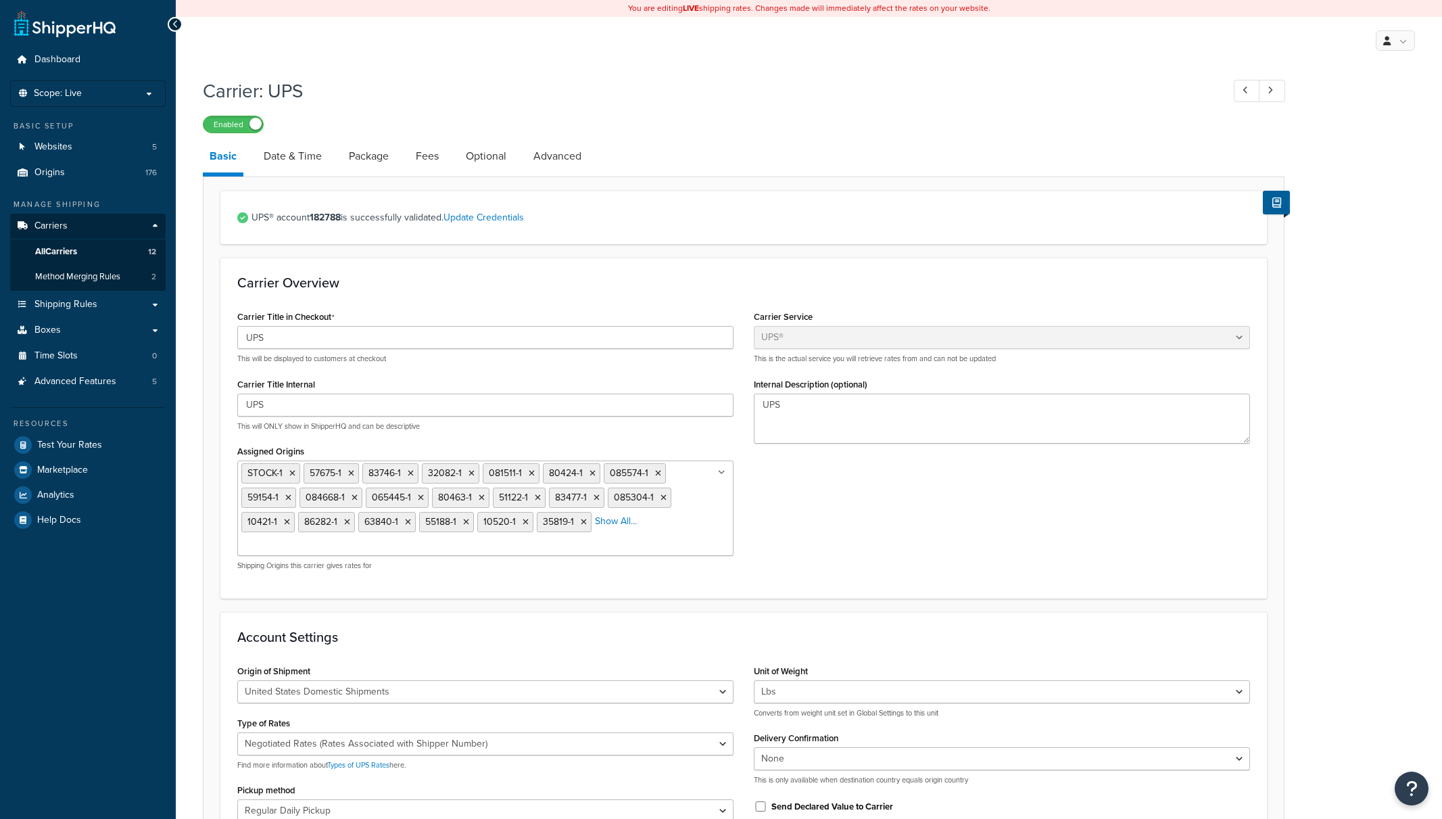
select select "ups"
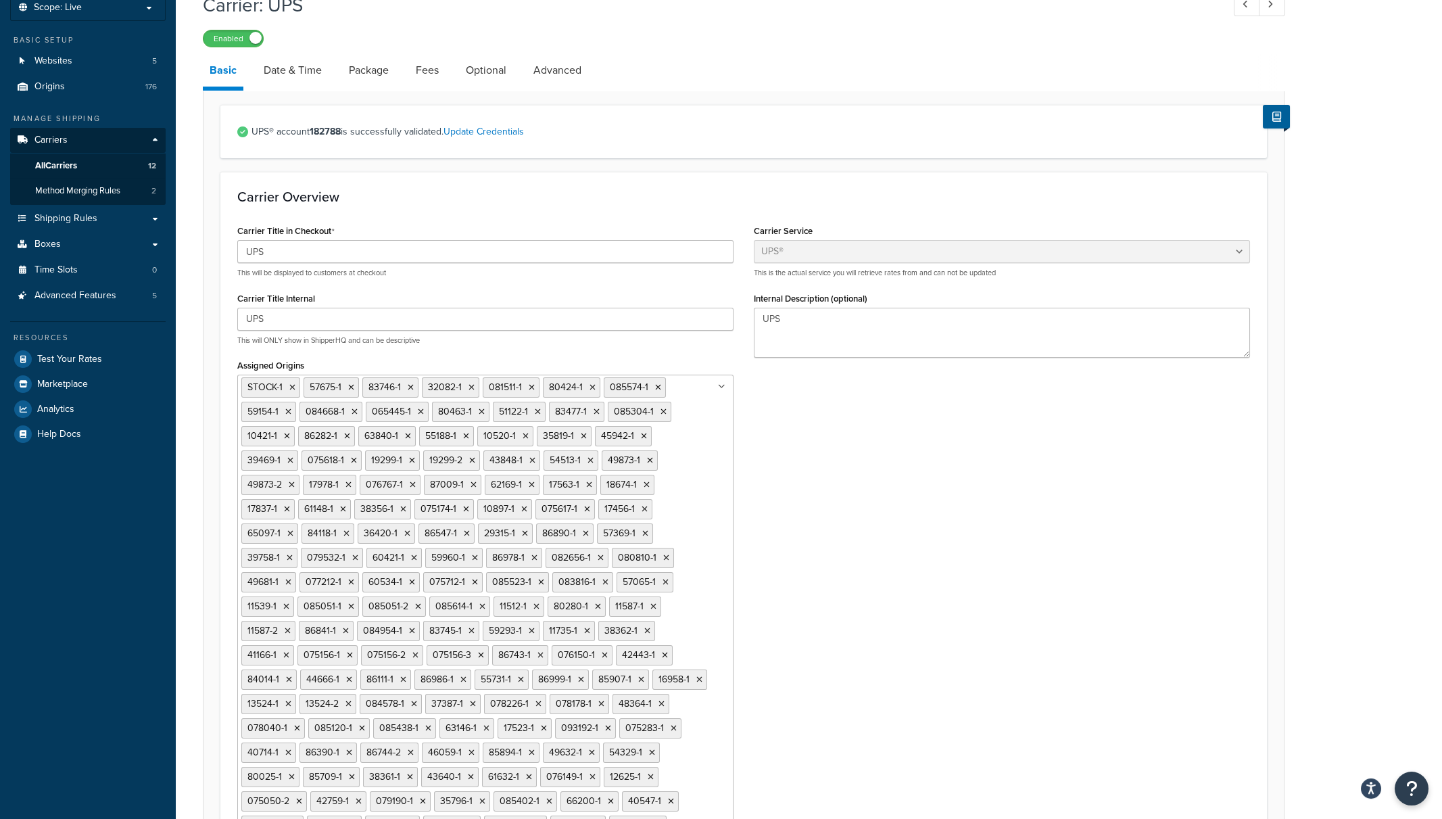
scroll to position [70, 0]
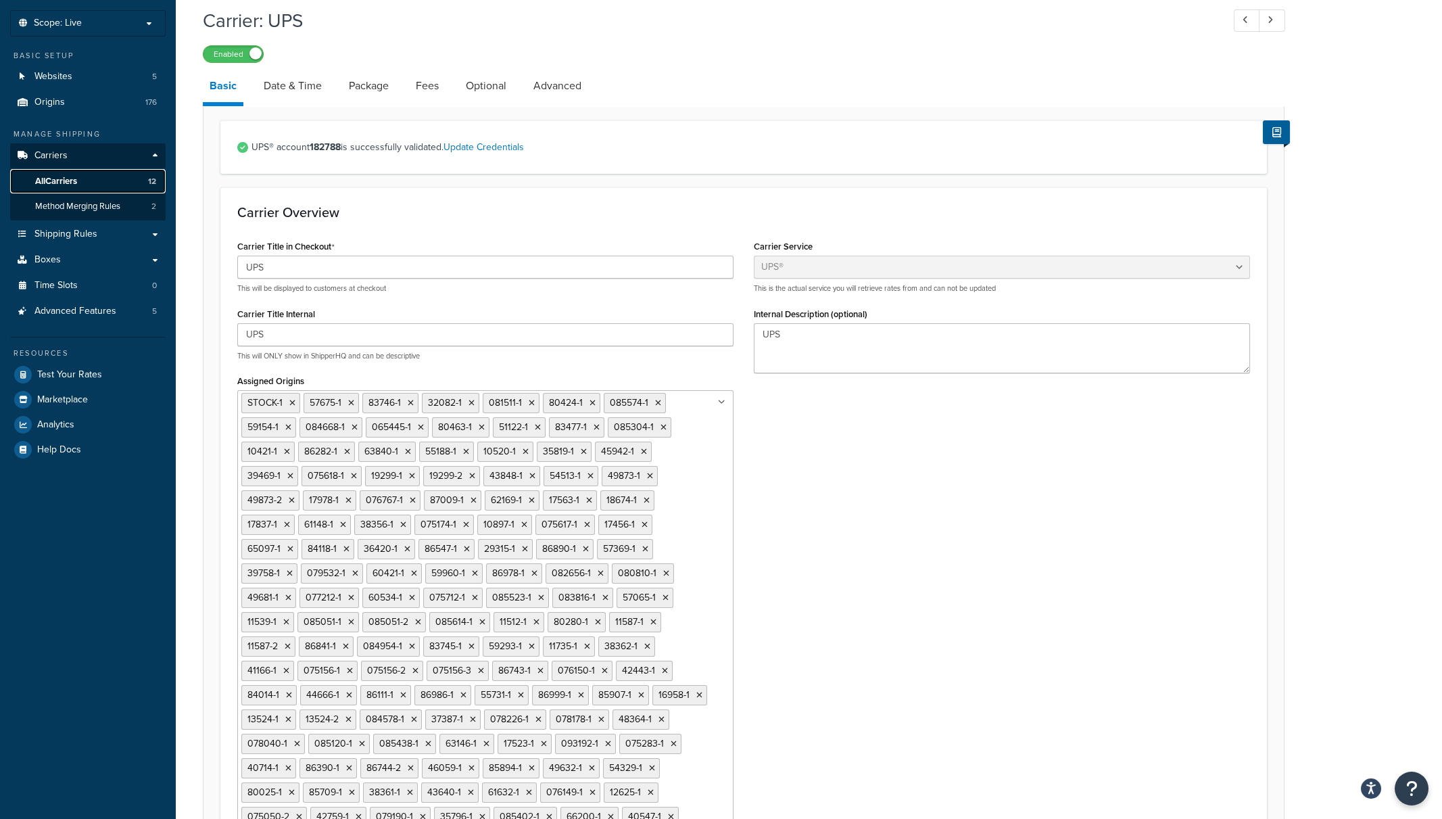
click at [70, 181] on span "All Carriers" at bounding box center [56, 181] width 42 height 11
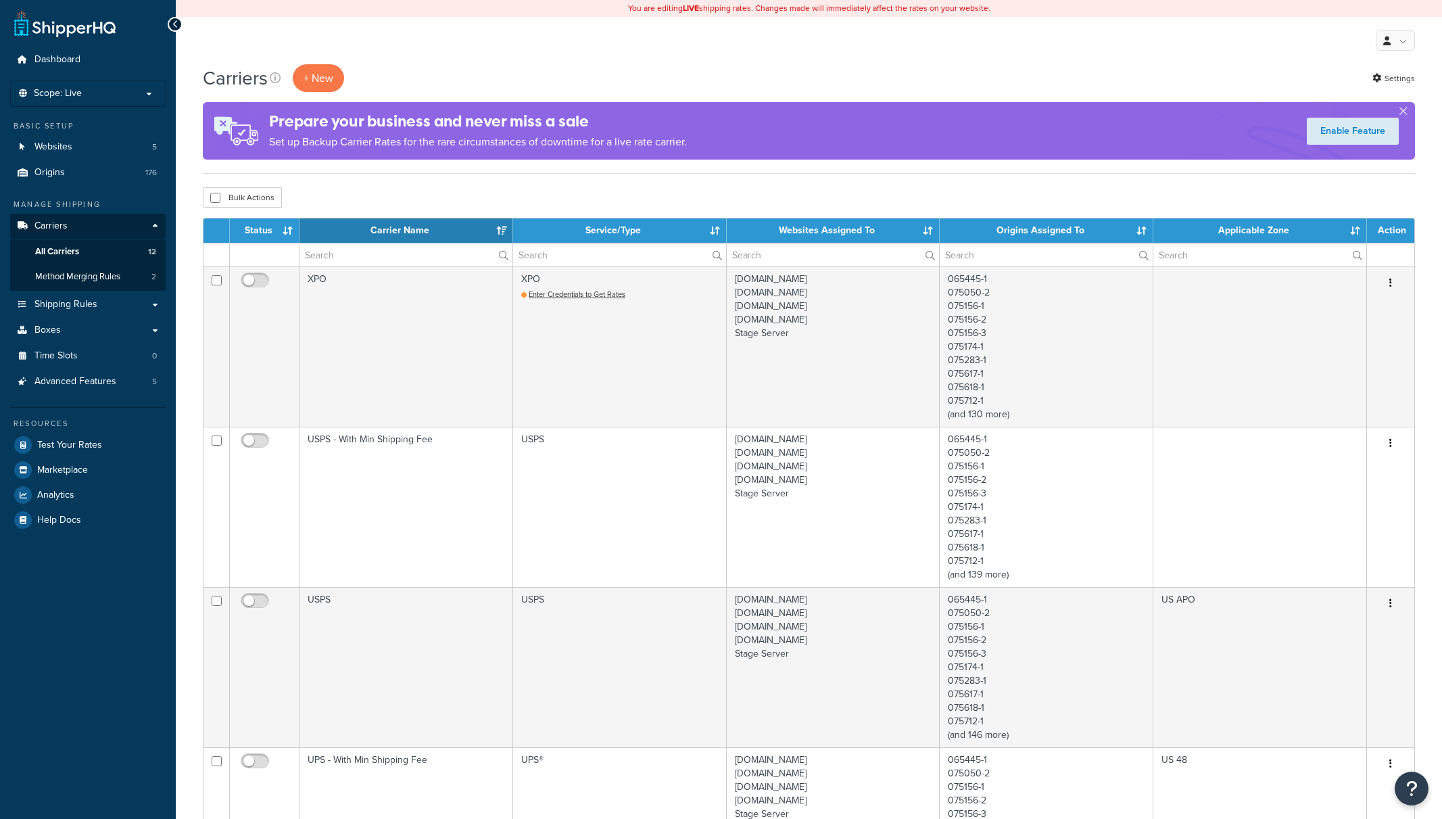
select select "15"
